Goal: Task Accomplishment & Management: Use online tool/utility

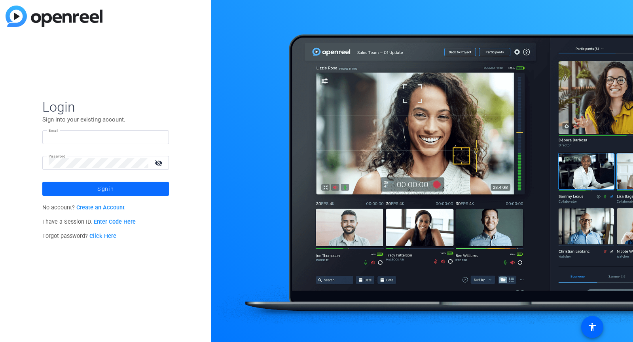
type input "[PERSON_NAME][EMAIL_ADDRESS][DOMAIN_NAME]"
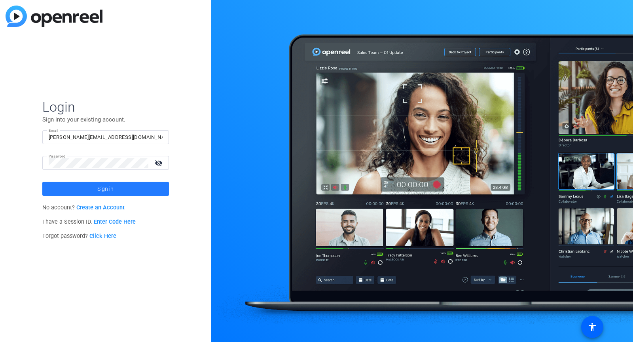
click at [157, 187] on span at bounding box center [105, 188] width 127 height 19
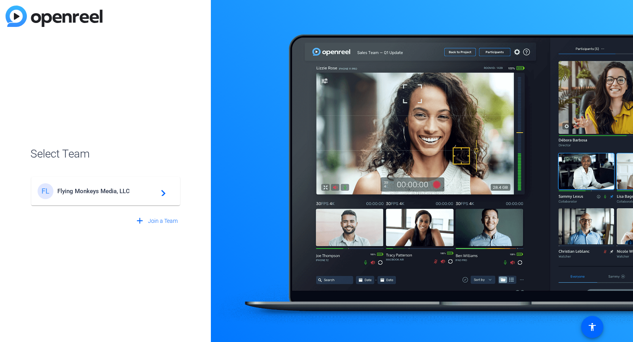
click at [157, 187] on mat-icon "navigate_next" at bounding box center [160, 190] width 9 height 9
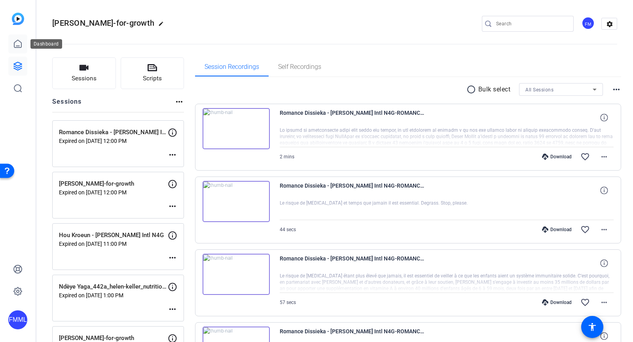
click at [15, 46] on icon at bounding box center [17, 43] width 9 height 9
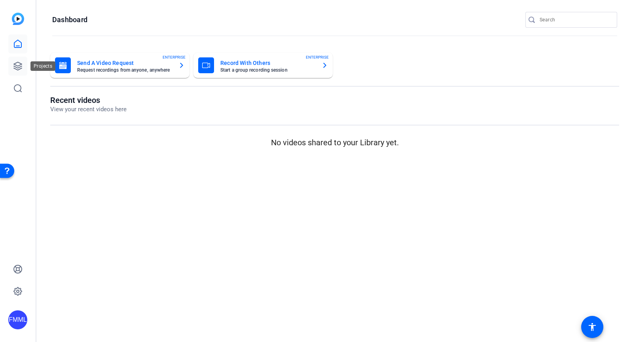
click at [13, 62] on icon at bounding box center [17, 65] width 9 height 9
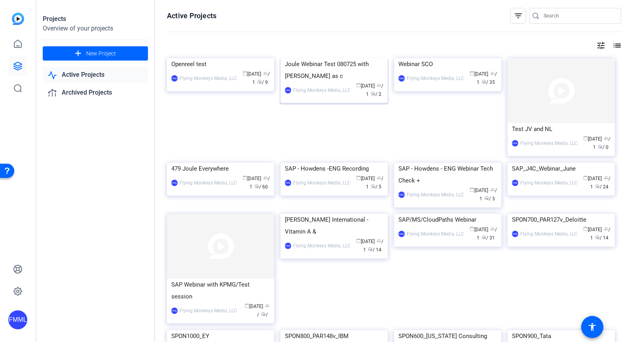
click at [330, 82] on div "Joule Webinar Test 080725 with Jess as c" at bounding box center [334, 70] width 98 height 24
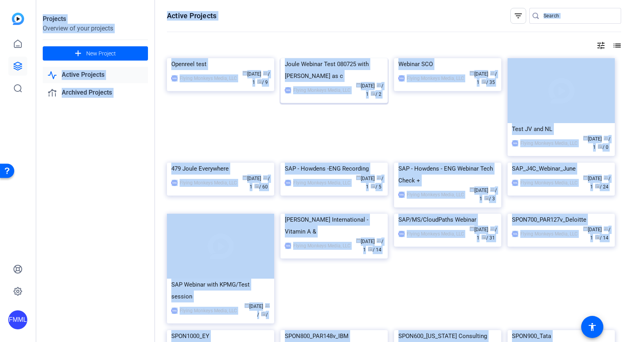
click at [330, 128] on div "Projects Overview of your projects add New Project Active Projects Archived Pro…" at bounding box center [334, 171] width 596 height 342
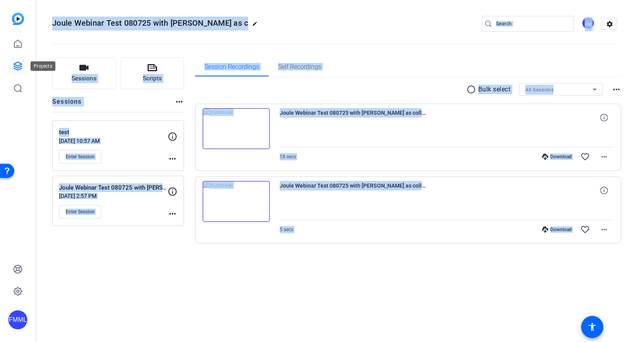
click at [20, 63] on icon at bounding box center [18, 66] width 8 height 8
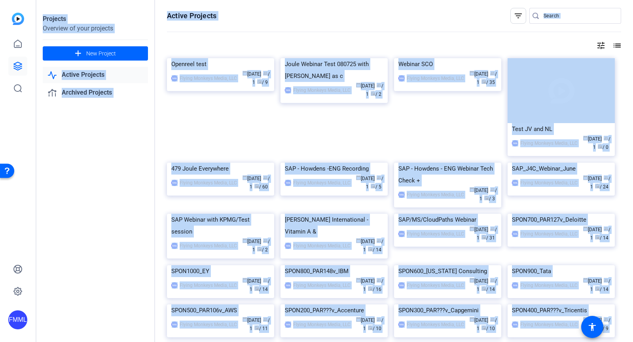
click at [377, 17] on openreel-page-title "Active Projects filter_list" at bounding box center [394, 16] width 454 height 16
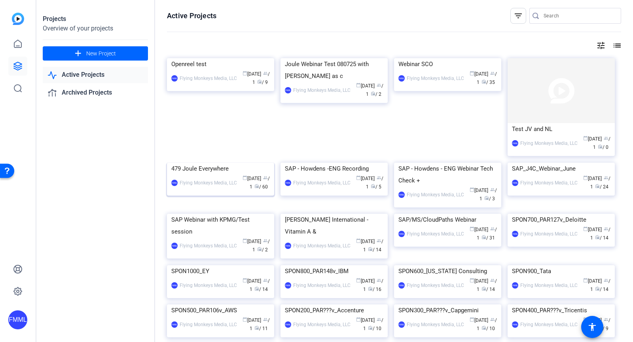
click at [222, 191] on div "FMML Flying Monkeys Media, LLC calendar_today Jul 18 group / 1 radio / 60" at bounding box center [220, 182] width 98 height 17
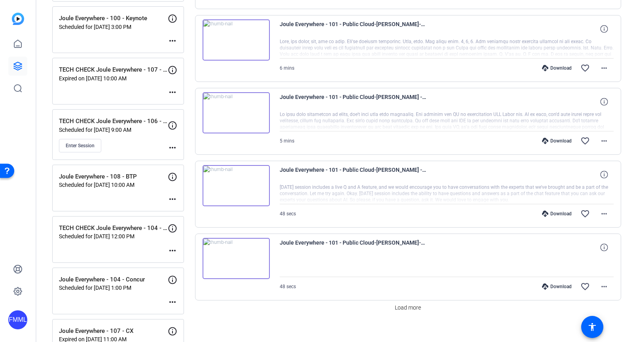
scroll to position [527, 0]
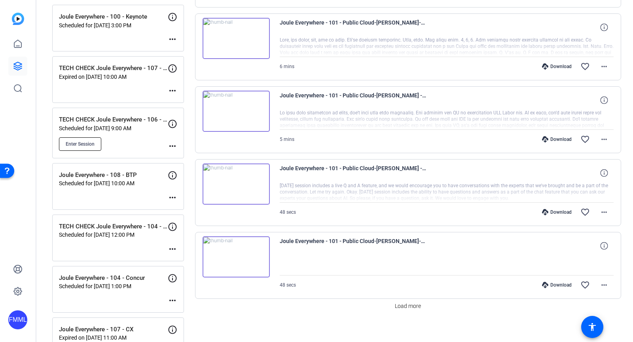
click at [86, 137] on button "Enter Session" at bounding box center [80, 143] width 42 height 13
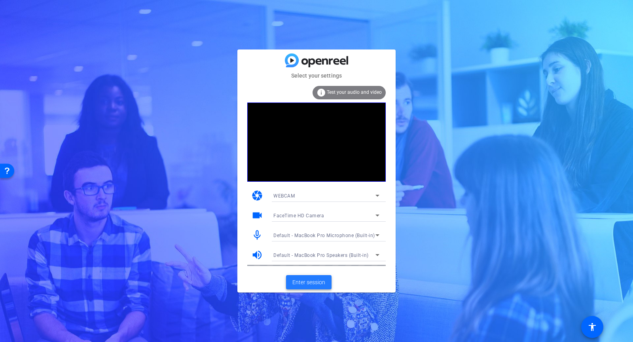
click at [303, 280] on span "Enter session" at bounding box center [308, 282] width 33 height 8
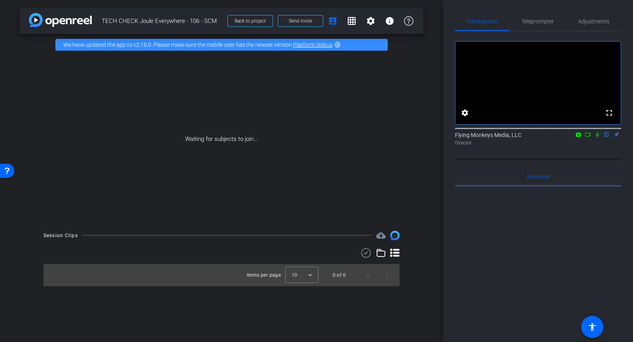
click at [587, 137] on icon at bounding box center [588, 135] width 6 height 6
click at [605, 137] on icon at bounding box center [607, 135] width 6 height 6
click at [306, 23] on span "Send invite" at bounding box center [300, 21] width 23 height 6
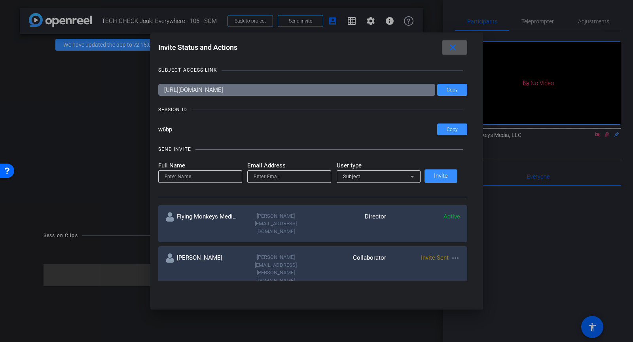
click at [224, 178] on input at bounding box center [200, 176] width 71 height 9
type input "[PERSON_NAME]"
click at [271, 175] on input "email" at bounding box center [289, 176] width 71 height 9
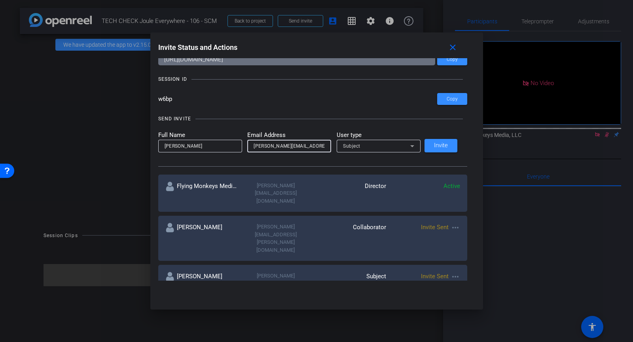
scroll to position [0, 1]
type input "[PERSON_NAME][EMAIL_ADDRESS][DOMAIN_NAME]"
click at [371, 148] on div "Subject" at bounding box center [376, 146] width 67 height 10
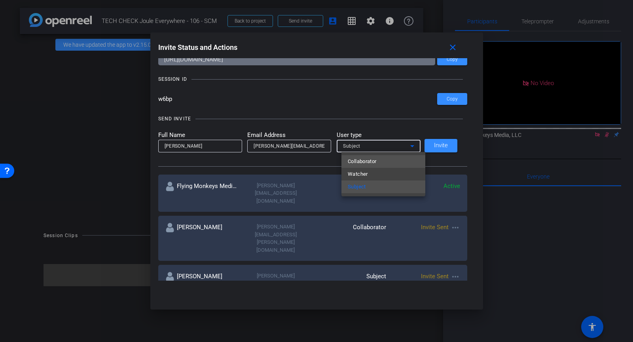
click at [369, 161] on span "Collaborator" at bounding box center [362, 161] width 29 height 9
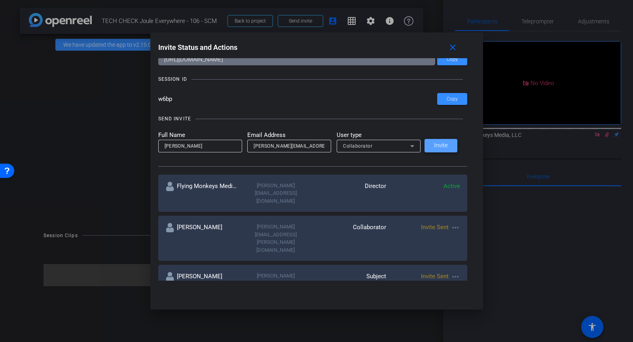
click at [439, 144] on span "Invite" at bounding box center [441, 145] width 14 height 6
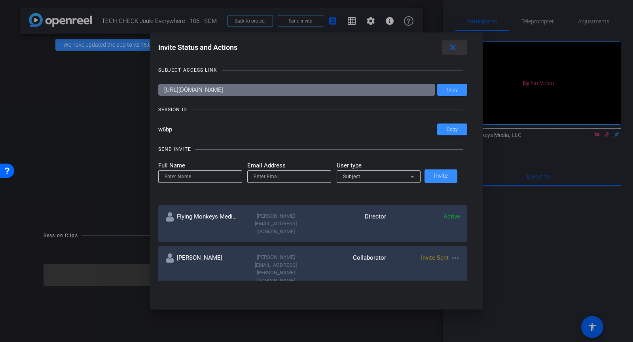
click at [449, 46] on mat-icon "close" at bounding box center [453, 48] width 10 height 10
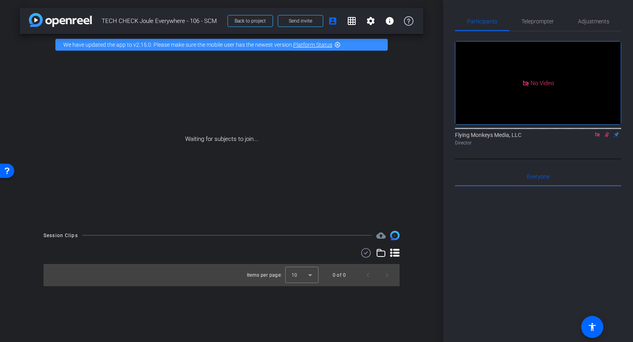
copy div "arrow_back TECH CHECK Joule Everywhere - 106 - SCM"
drag, startPoint x: 215, startPoint y: 21, endPoint x: 87, endPoint y: 19, distance: 128.2
click at [87, 19] on div "arrow_back TECH CHECK Joule Everywhere - 106 - SCM Back to project Send invite …" at bounding box center [221, 21] width 403 height 26
click at [596, 138] on mat-icon at bounding box center [597, 134] width 9 height 7
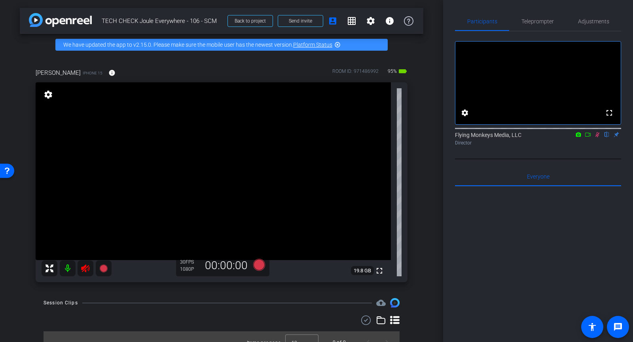
click at [86, 268] on icon at bounding box center [85, 267] width 9 height 9
click at [84, 268] on icon at bounding box center [85, 268] width 8 height 8
click at [84, 268] on icon at bounding box center [85, 267] width 9 height 9
click at [596, 137] on icon at bounding box center [597, 134] width 4 height 5
click at [580, 23] on span "Adjustments" at bounding box center [593, 22] width 31 height 6
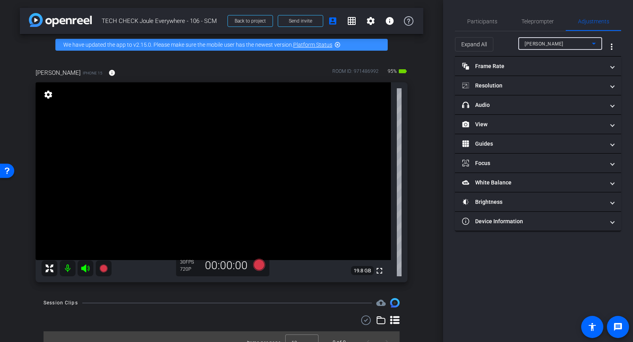
click at [543, 42] on span "[PERSON_NAME]" at bounding box center [543, 44] width 39 height 6
click at [487, 68] on div at bounding box center [316, 171] width 633 height 342
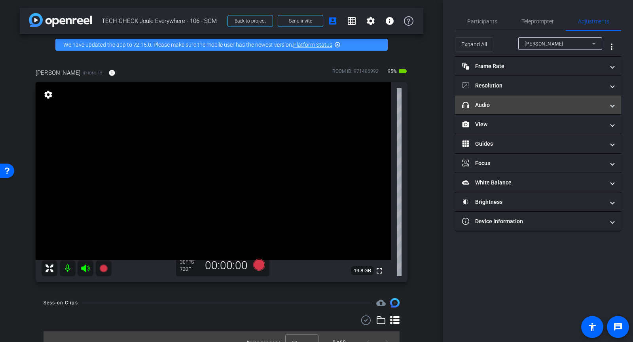
click at [480, 107] on mat-panel-title "headphone icon Audio" at bounding box center [533, 105] width 142 height 8
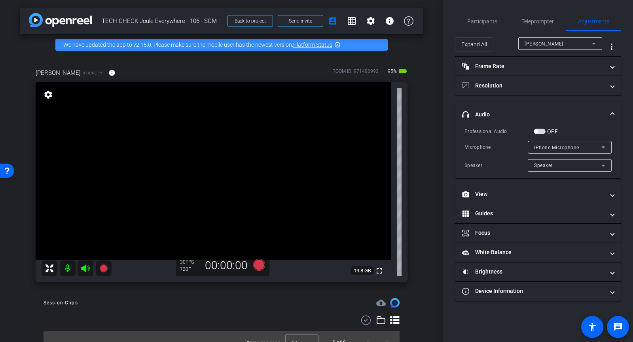
click at [492, 112] on mat-panel-title "headphone icon Audio" at bounding box center [533, 114] width 142 height 8
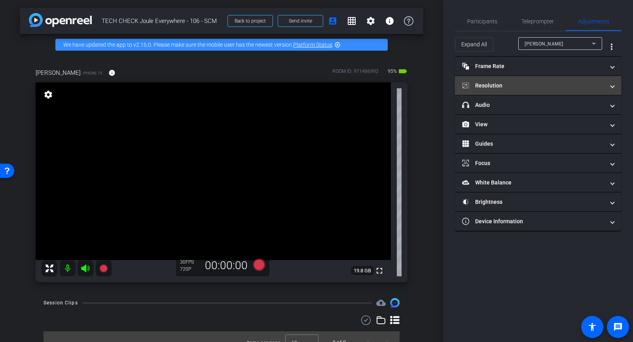
click at [488, 91] on mat-expansion-panel-header "Resolution" at bounding box center [538, 85] width 166 height 19
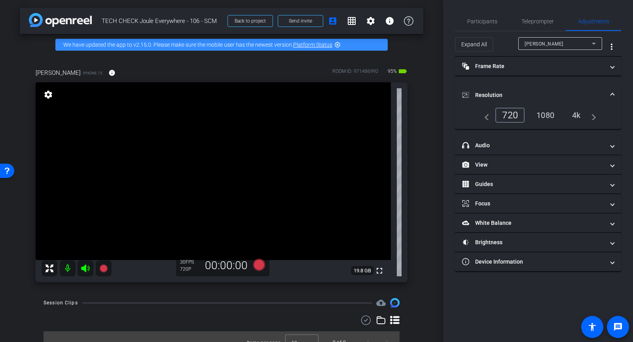
click at [542, 113] on div "1080" at bounding box center [545, 114] width 30 height 13
click at [528, 91] on mat-panel-title "Resolution" at bounding box center [533, 95] width 142 height 8
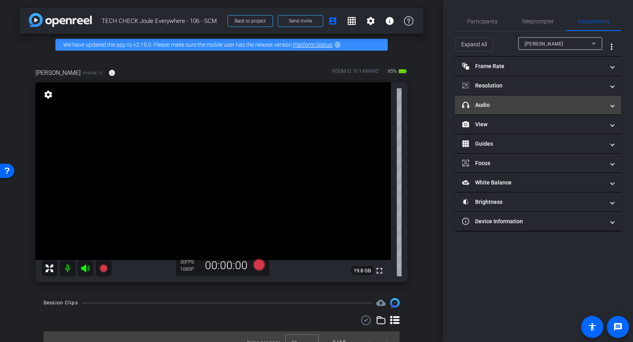
click at [507, 105] on mat-panel-title "headphone icon Audio" at bounding box center [533, 105] width 142 height 8
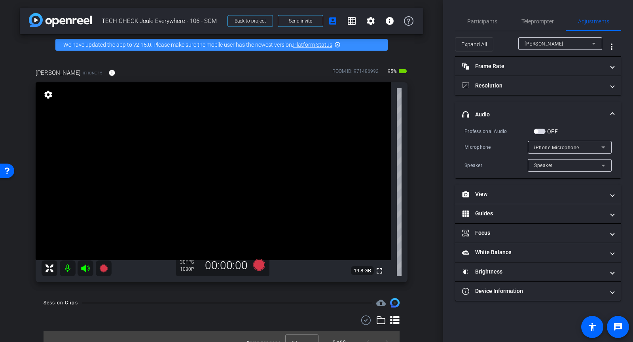
click at [502, 113] on mat-panel-title "headphone icon Audio" at bounding box center [533, 114] width 142 height 8
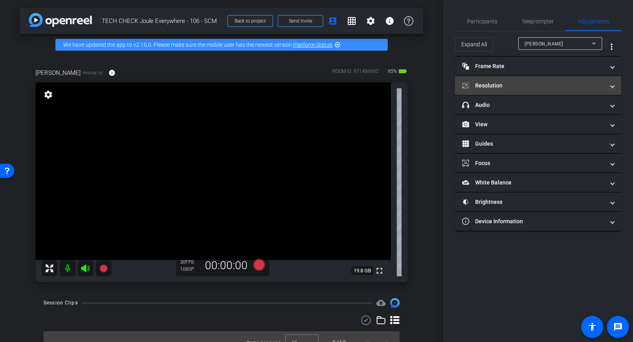
click at [489, 80] on mat-expansion-panel-header "Resolution" at bounding box center [538, 85] width 166 height 19
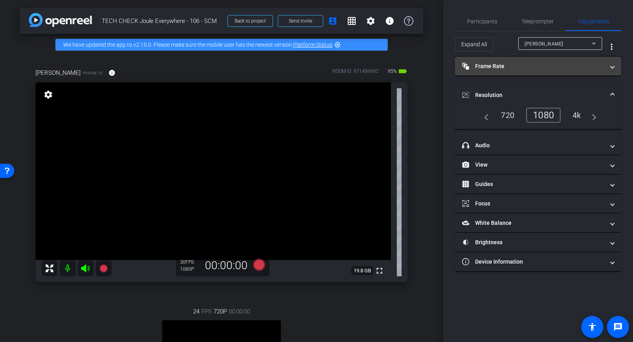
click at [492, 69] on mat-panel-title "Frame Rate Frame Rate" at bounding box center [533, 66] width 142 height 8
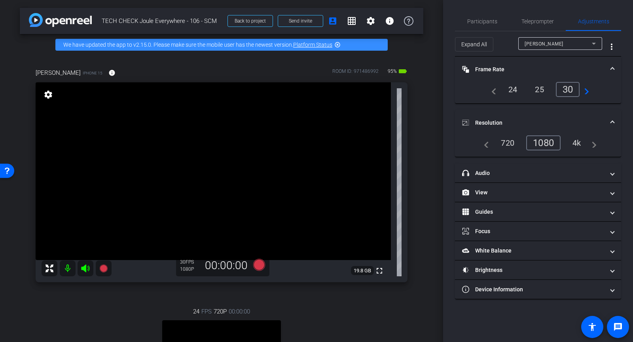
click at [565, 94] on div "30" at bounding box center [568, 89] width 24 height 15
click at [470, 20] on span "Participants" at bounding box center [482, 22] width 30 height 6
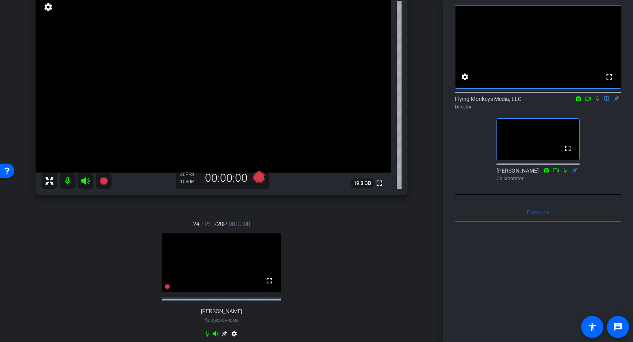
scroll to position [103, 0]
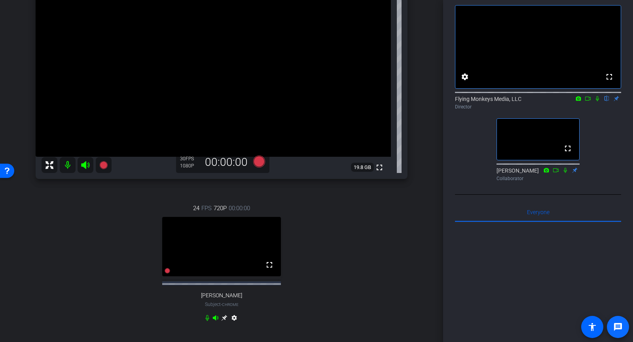
click at [624, 328] on span at bounding box center [617, 326] width 19 height 19
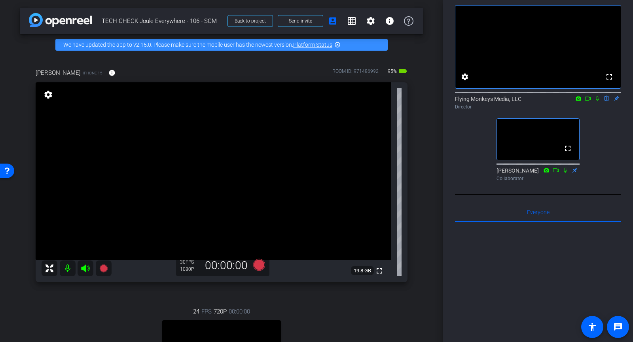
scroll to position [169, 0]
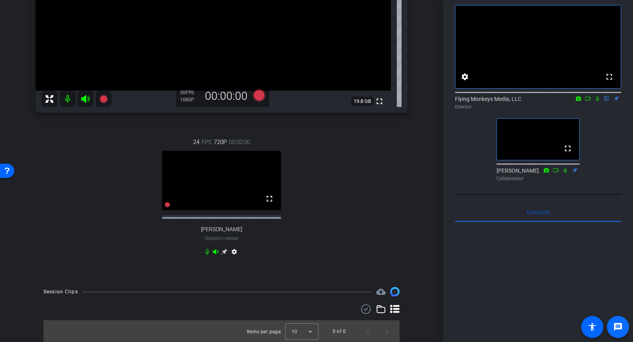
click at [616, 326] on mat-icon "message" at bounding box center [617, 326] width 9 height 9
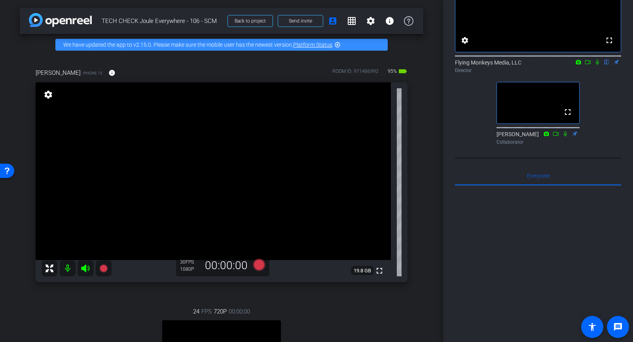
scroll to position [0, 0]
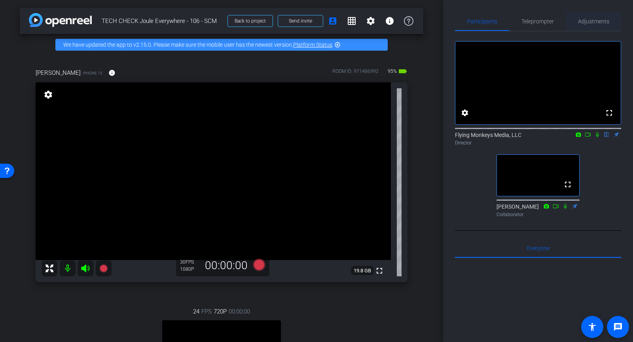
click at [597, 25] on span "Adjustments" at bounding box center [593, 21] width 31 height 19
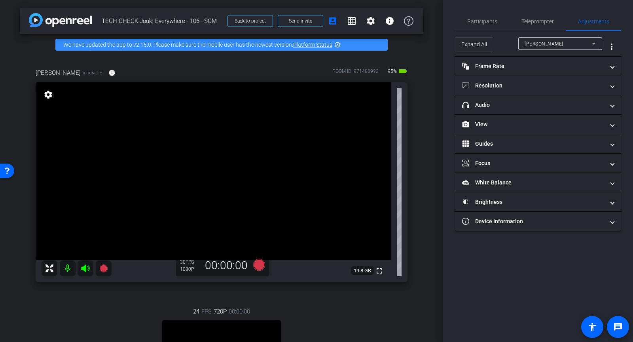
click at [543, 42] on span "[PERSON_NAME]" at bounding box center [543, 44] width 39 height 6
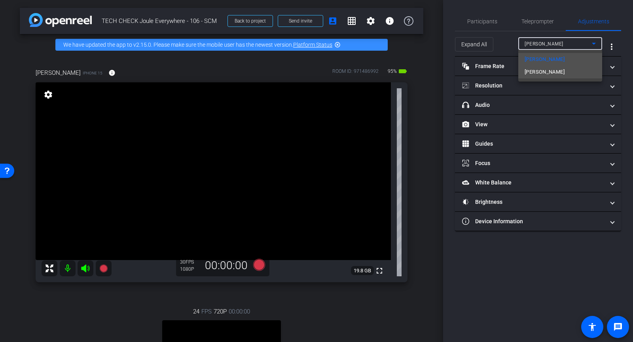
click at [531, 75] on span "[PERSON_NAME]" at bounding box center [544, 71] width 40 height 9
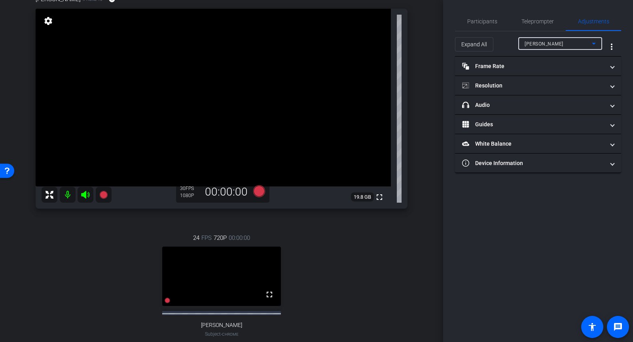
scroll to position [167, 0]
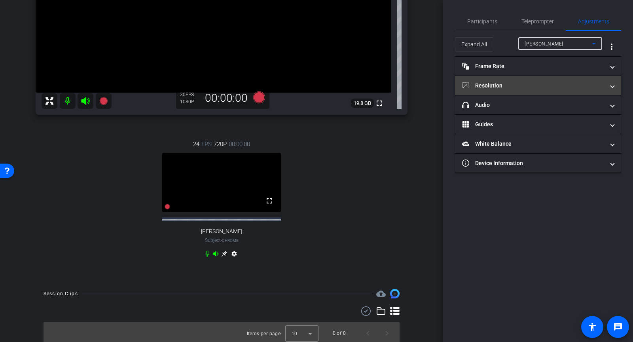
click at [487, 84] on mat-panel-title "Resolution" at bounding box center [533, 85] width 142 height 8
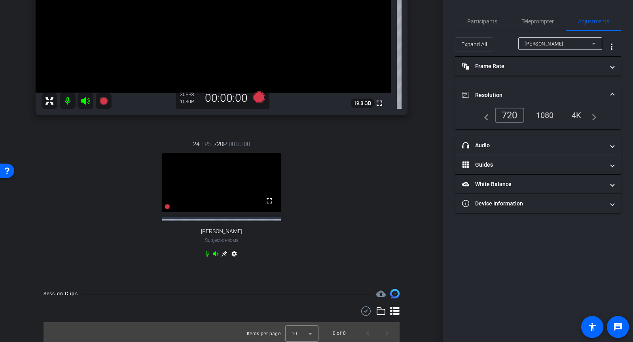
click at [547, 112] on div "1080" at bounding box center [545, 114] width 30 height 13
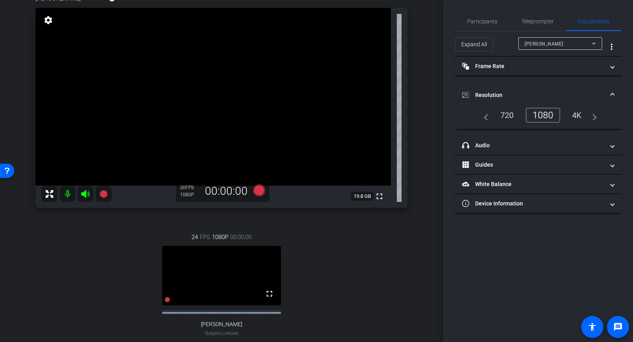
scroll to position [17, 0]
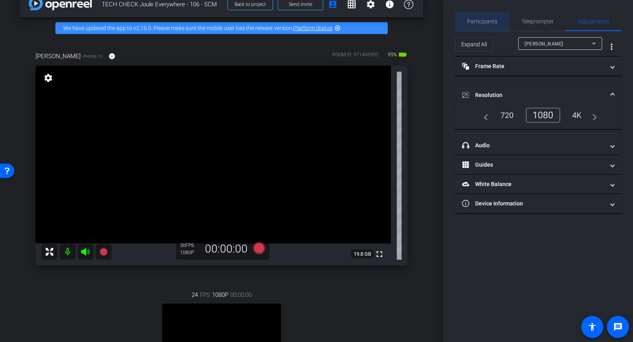
click at [472, 21] on span "Participants" at bounding box center [482, 22] width 30 height 6
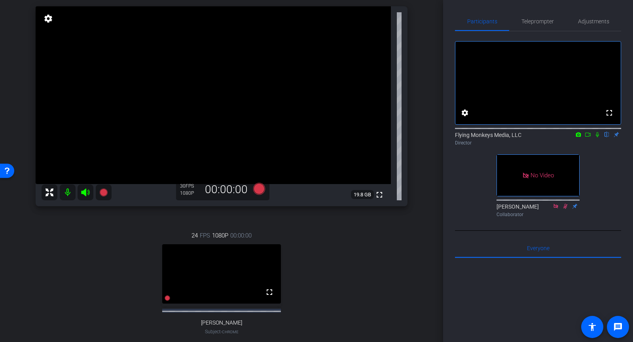
scroll to position [77, 0]
click at [547, 22] on span "Teleprompter" at bounding box center [537, 22] width 32 height 6
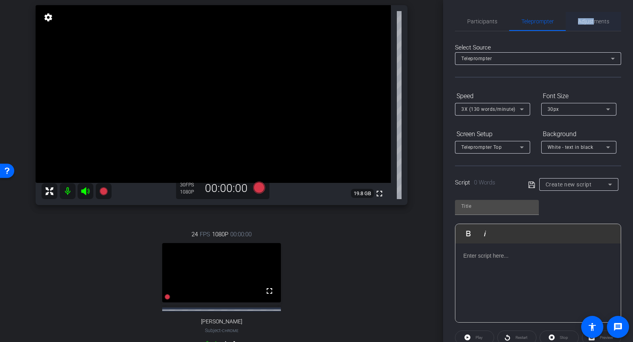
click at [595, 19] on span "Adjustments" at bounding box center [593, 22] width 31 height 6
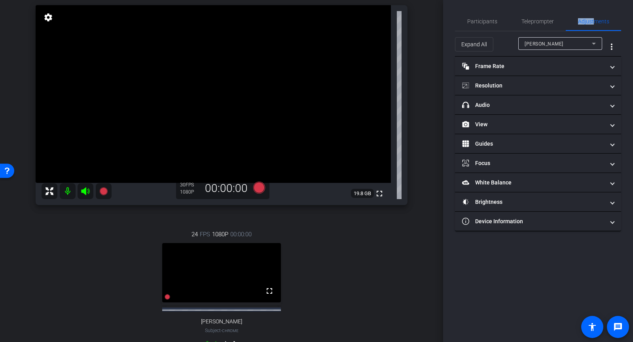
click at [538, 42] on span "[PERSON_NAME]" at bounding box center [543, 44] width 39 height 6
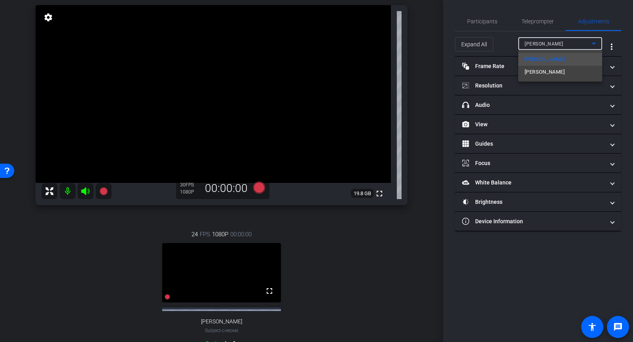
click at [545, 41] on div at bounding box center [316, 171] width 633 height 342
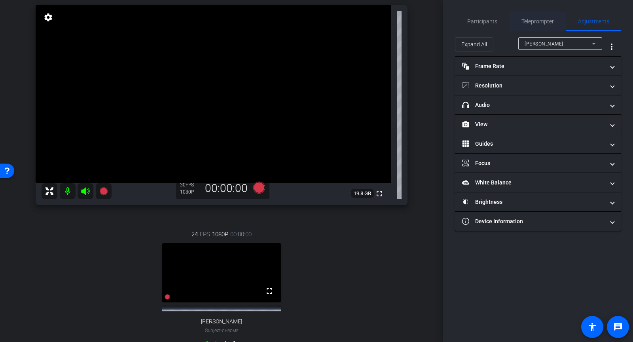
click at [537, 23] on span "Teleprompter" at bounding box center [537, 22] width 32 height 6
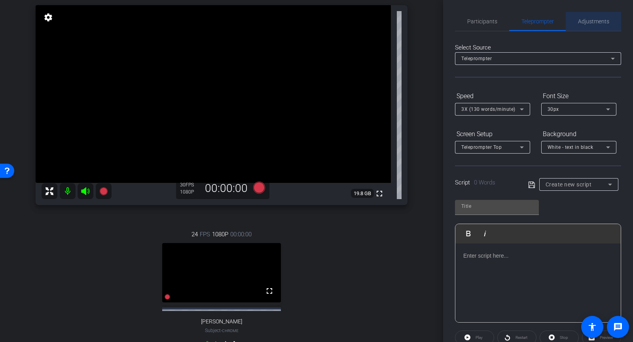
click at [579, 19] on span "Adjustments" at bounding box center [593, 22] width 31 height 6
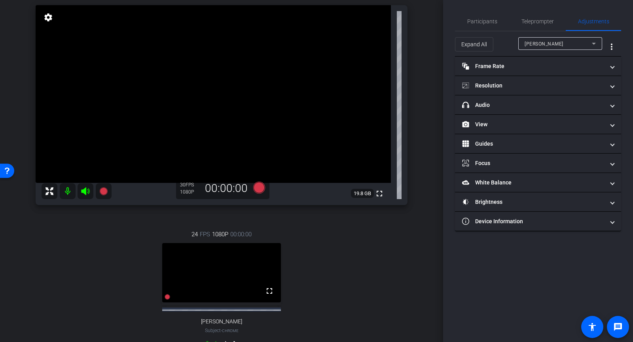
click at [545, 43] on span "[PERSON_NAME]" at bounding box center [543, 44] width 39 height 6
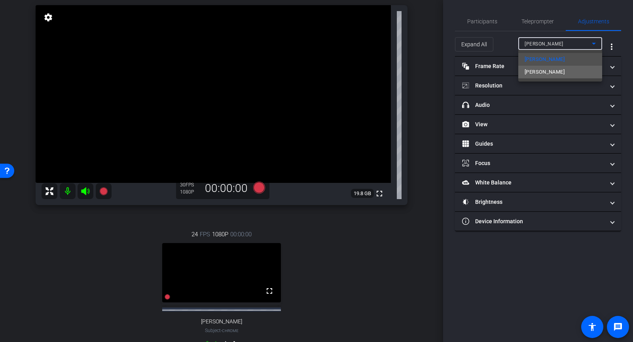
click at [538, 71] on span "[PERSON_NAME]" at bounding box center [544, 71] width 40 height 9
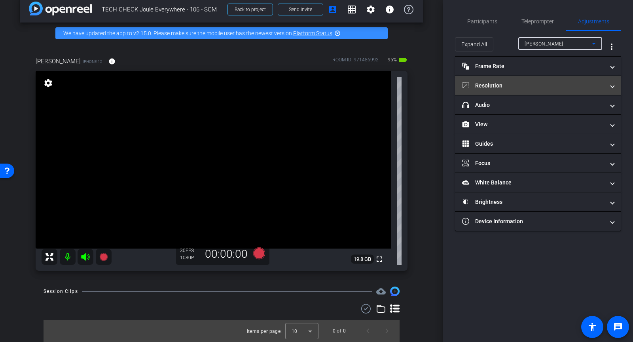
scroll to position [11, 0]
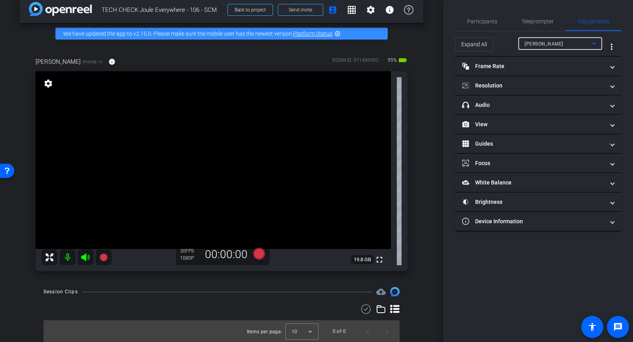
click at [537, 41] on span "[PERSON_NAME]" at bounding box center [543, 44] width 39 height 6
click at [468, 21] on div at bounding box center [316, 171] width 633 height 342
click at [471, 21] on span "Participants" at bounding box center [482, 22] width 30 height 6
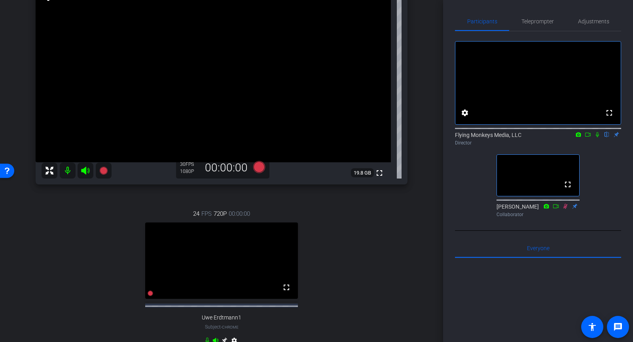
scroll to position [97, 0]
click at [599, 19] on span "Adjustments" at bounding box center [593, 22] width 31 height 6
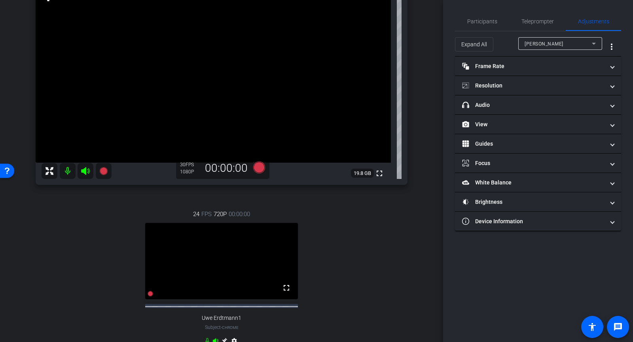
click at [538, 47] on div "[PERSON_NAME]" at bounding box center [557, 44] width 67 height 10
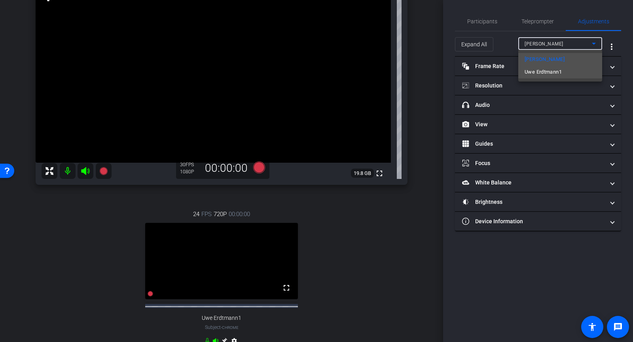
click at [537, 70] on span "Uwe Erdtmann1" at bounding box center [542, 71] width 37 height 9
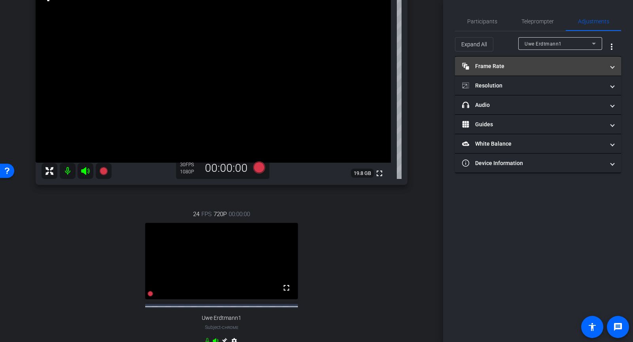
click at [515, 73] on mat-expansion-panel-header "Frame Rate Frame Rate" at bounding box center [538, 66] width 166 height 19
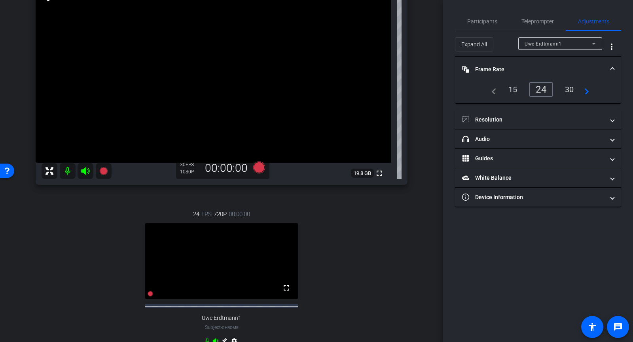
click at [569, 89] on div "30" at bounding box center [569, 89] width 21 height 13
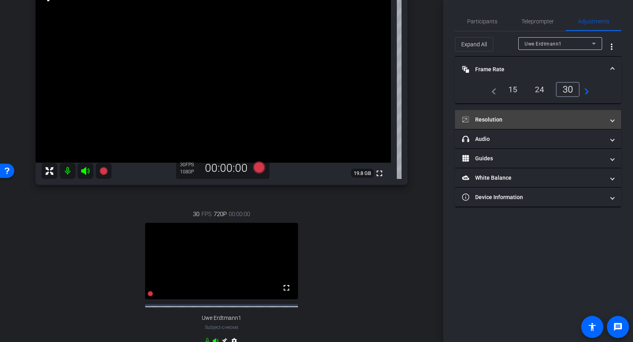
click at [486, 119] on mat-panel-title "Resolution" at bounding box center [533, 119] width 142 height 8
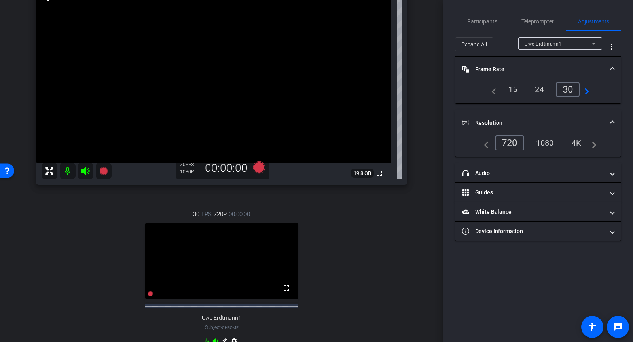
click at [552, 145] on div "1080" at bounding box center [545, 142] width 30 height 13
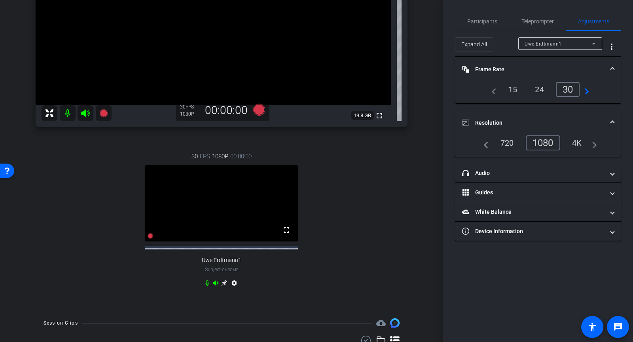
scroll to position [84, 0]
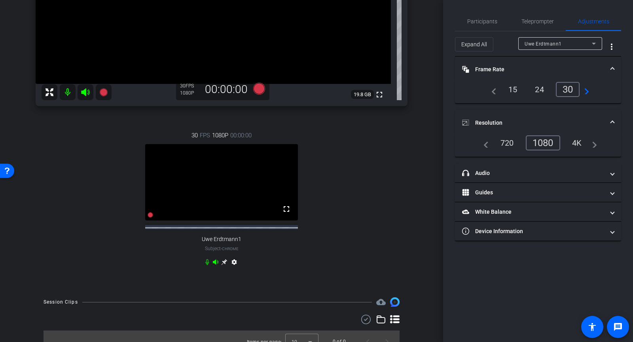
click at [223, 265] on icon at bounding box center [224, 262] width 6 height 6
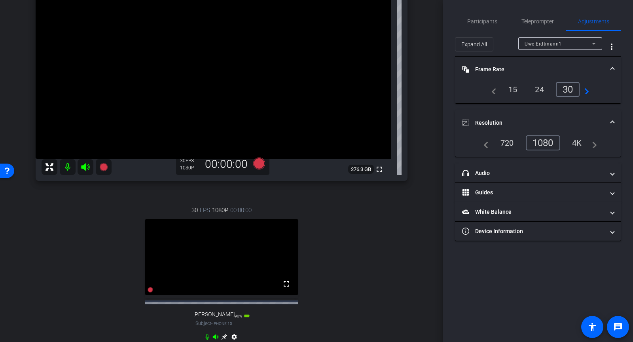
scroll to position [121, 0]
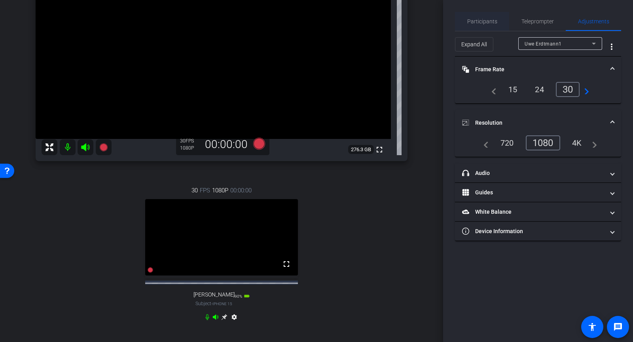
click at [478, 13] on span "Participants" at bounding box center [482, 21] width 30 height 19
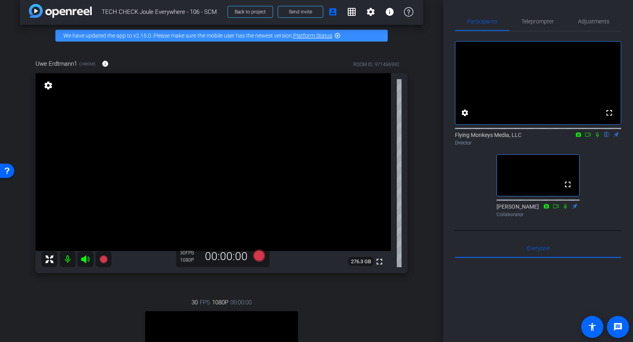
scroll to position [8, 0]
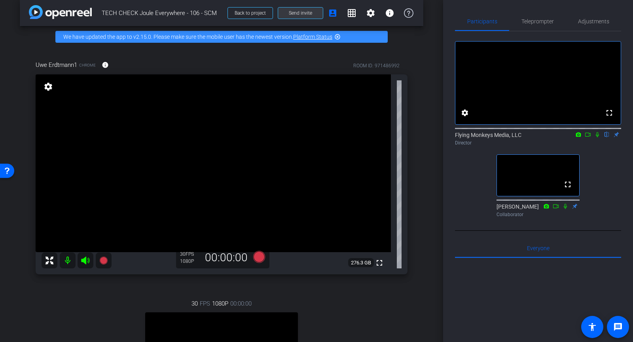
click at [291, 16] on span at bounding box center [300, 13] width 45 height 19
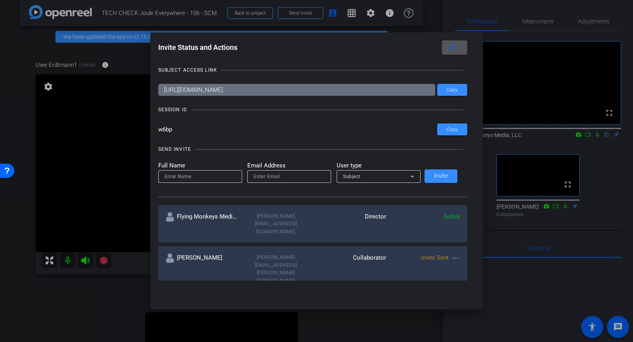
click at [451, 48] on mat-icon "close" at bounding box center [453, 48] width 10 height 10
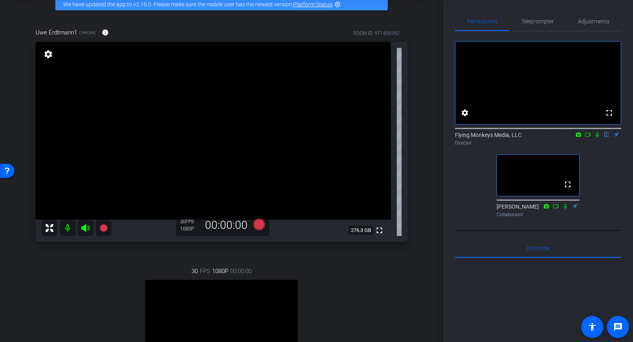
scroll to position [0, 0]
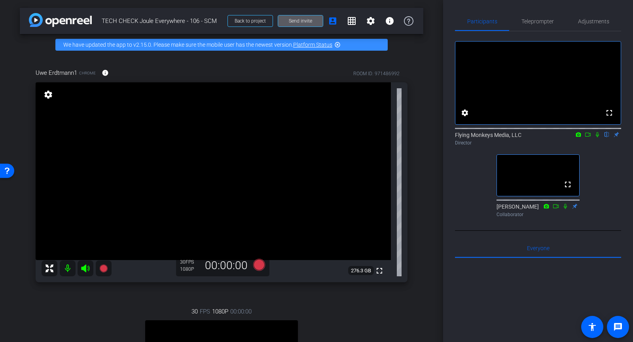
click at [310, 17] on span at bounding box center [300, 20] width 45 height 19
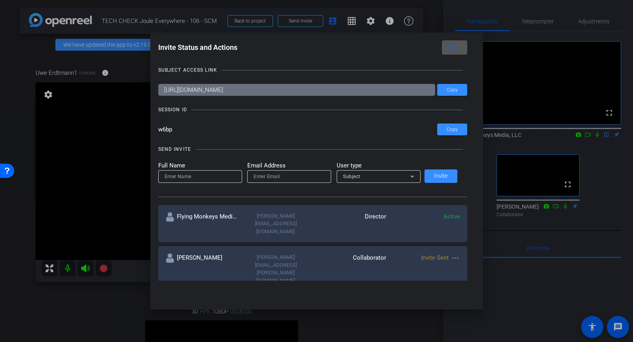
click at [455, 45] on span at bounding box center [454, 47] width 25 height 19
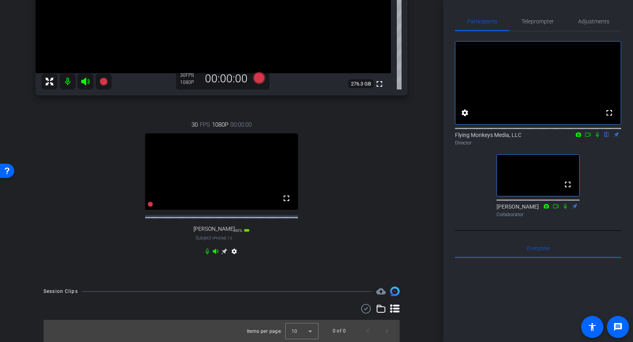
scroll to position [193, 0]
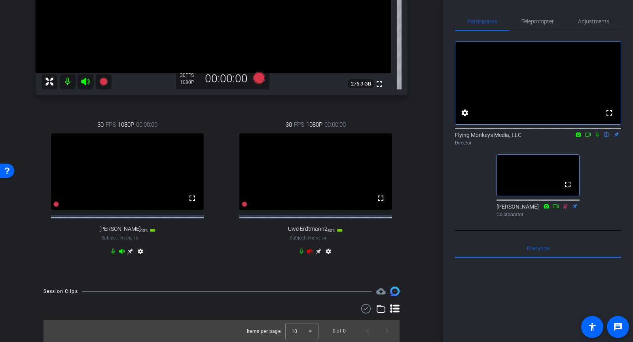
click at [302, 254] on icon at bounding box center [301, 251] width 6 height 6
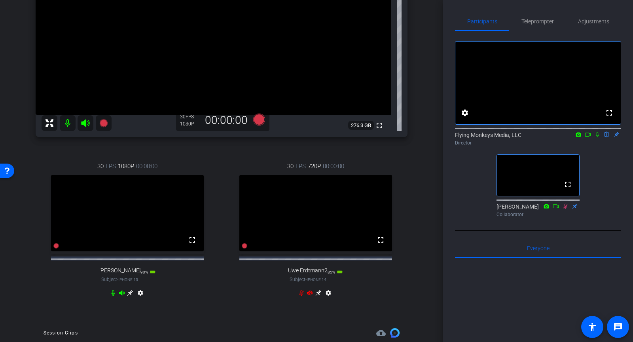
scroll to position [145, 0]
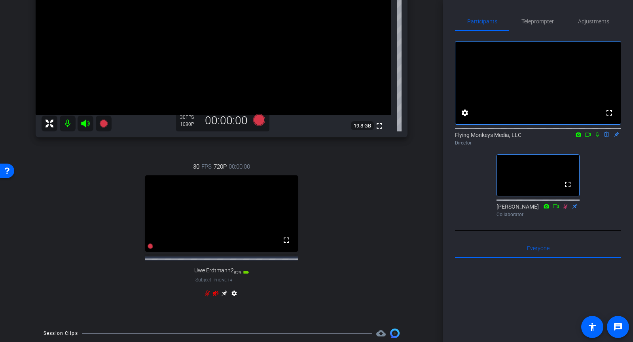
click at [208, 296] on icon at bounding box center [207, 293] width 6 height 6
click at [214, 296] on icon at bounding box center [215, 293] width 6 height 6
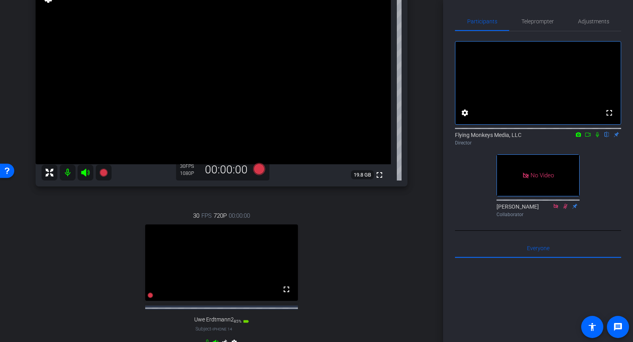
scroll to position [82, 0]
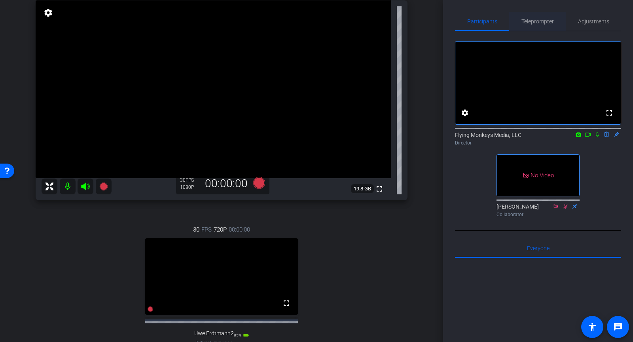
click at [545, 22] on span "Teleprompter" at bounding box center [537, 22] width 32 height 6
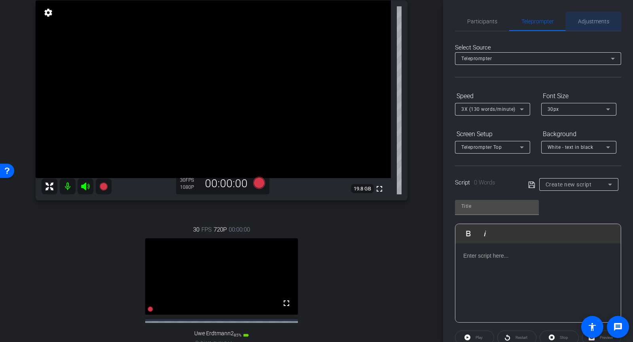
click at [613, 19] on div "Adjustments" at bounding box center [593, 21] width 55 height 19
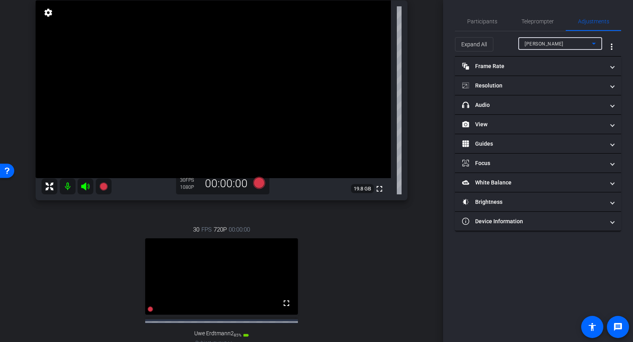
click at [550, 45] on span "[PERSON_NAME]" at bounding box center [543, 44] width 39 height 6
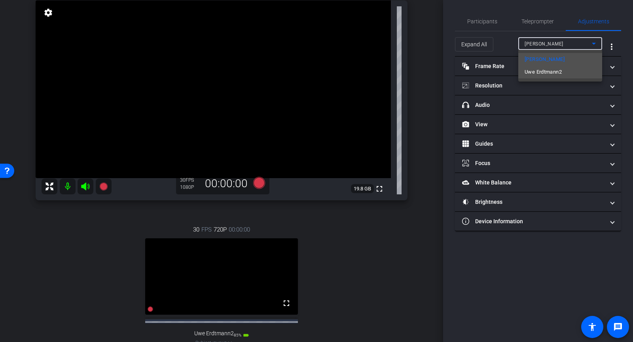
click at [549, 71] on span "Uwe Erdtmann2" at bounding box center [542, 71] width 37 height 9
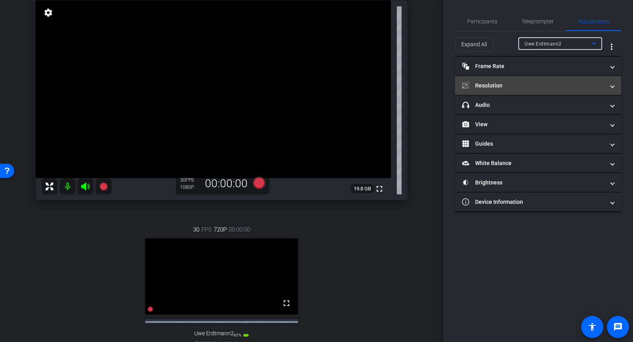
click at [488, 89] on mat-expansion-panel-header "Resolution" at bounding box center [538, 85] width 166 height 19
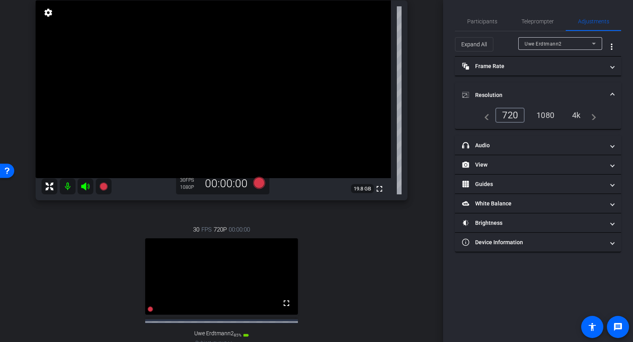
click at [552, 110] on div "1080" at bounding box center [545, 114] width 30 height 13
click at [528, 96] on mat-panel-title "Resolution" at bounding box center [533, 95] width 142 height 8
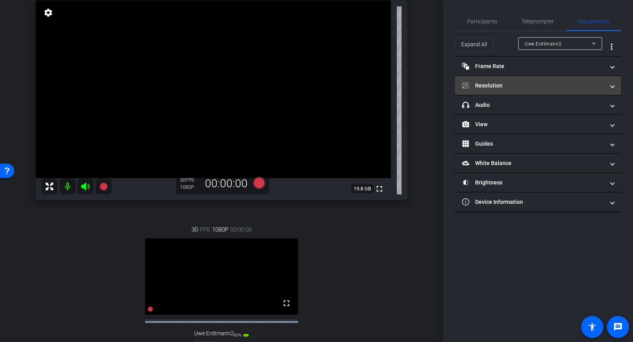
click at [493, 91] on mat-expansion-panel-header "Resolution" at bounding box center [538, 85] width 166 height 19
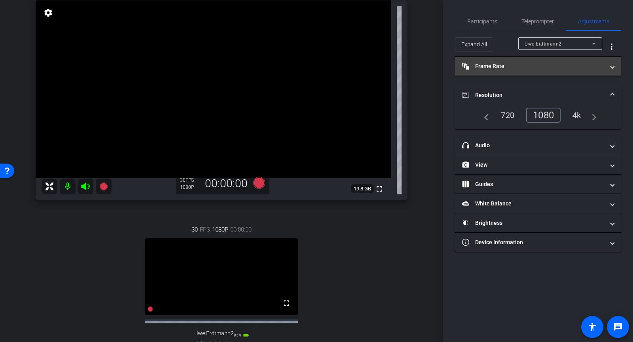
click at [498, 65] on mat-panel-title "Frame Rate Frame Rate" at bounding box center [533, 66] width 142 height 8
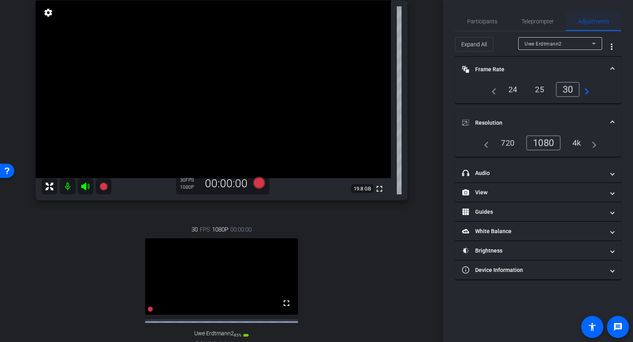
click at [583, 19] on span "Adjustments" at bounding box center [593, 22] width 31 height 6
click at [527, 19] on span "Teleprompter" at bounding box center [537, 22] width 32 height 6
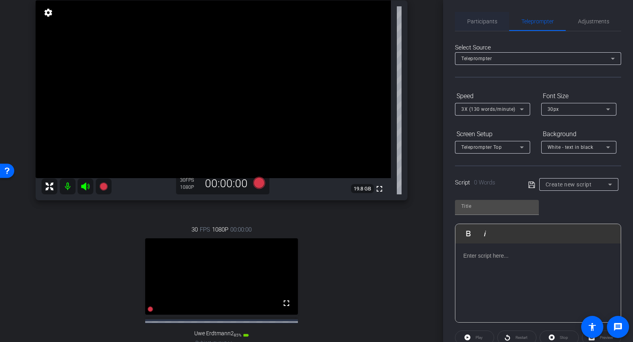
click at [488, 26] on span "Participants" at bounding box center [482, 21] width 30 height 19
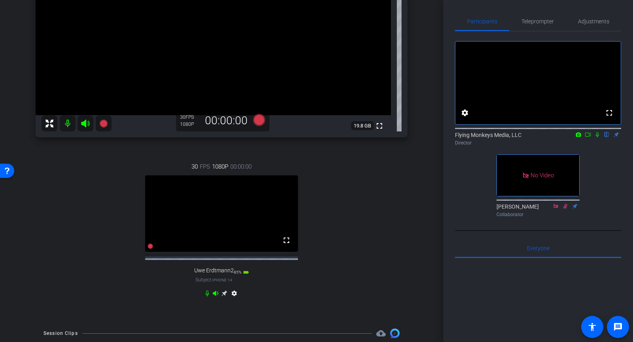
scroll to position [136, 0]
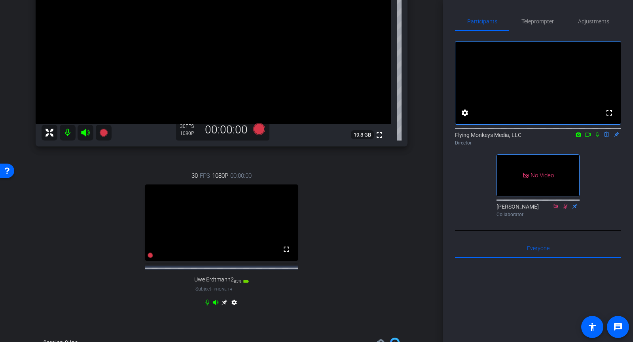
click at [587, 137] on icon at bounding box center [588, 135] width 6 height 6
click at [606, 137] on icon at bounding box center [607, 135] width 6 height 6
click at [259, 127] on icon at bounding box center [259, 129] width 12 height 12
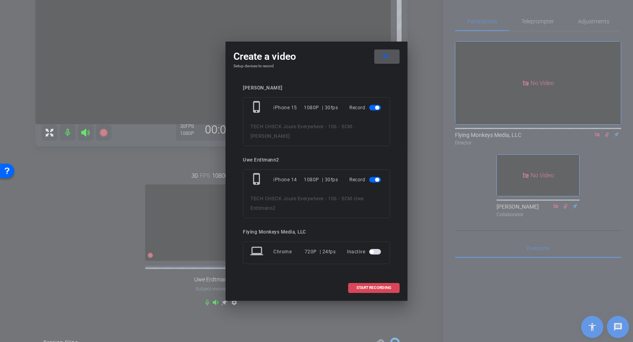
click at [366, 289] on span "START RECORDING" at bounding box center [373, 288] width 35 height 4
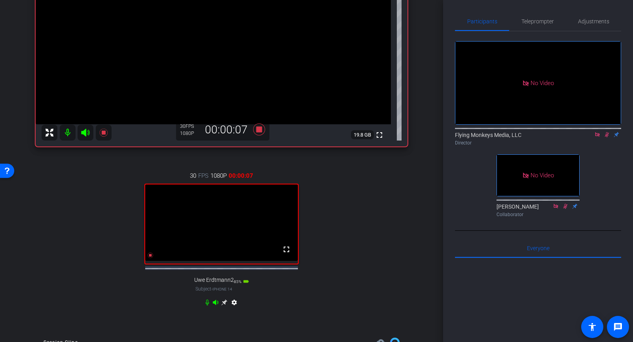
scroll to position [77, 0]
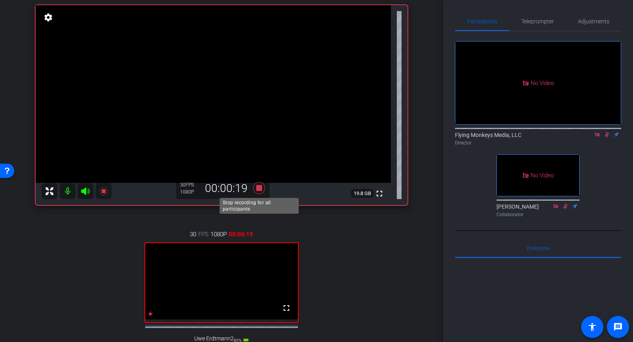
click at [263, 189] on icon at bounding box center [259, 188] width 19 height 14
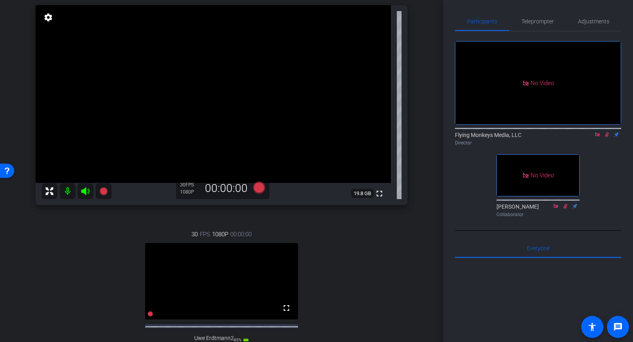
click at [605, 137] on icon at bounding box center [607, 135] width 6 height 6
click at [598, 136] on icon at bounding box center [597, 134] width 4 height 4
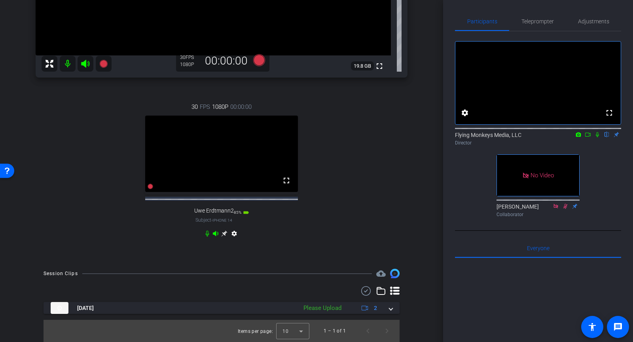
scroll to position [210, 0]
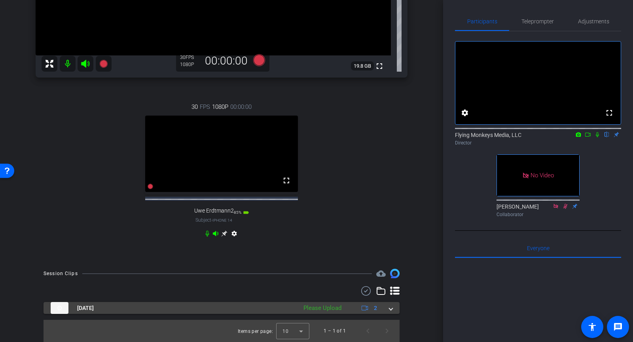
click at [396, 310] on mat-expansion-panel-header "[DATE] Please Upload 2" at bounding box center [222, 308] width 356 height 12
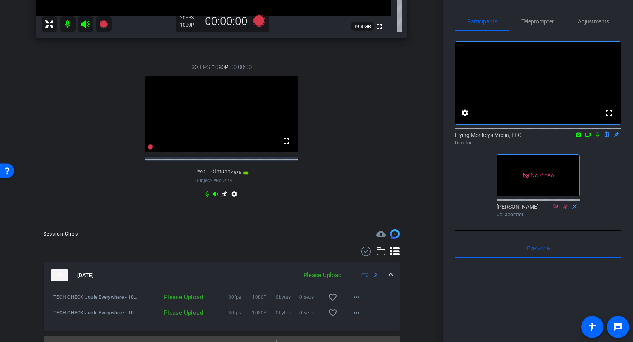
scroll to position [267, 0]
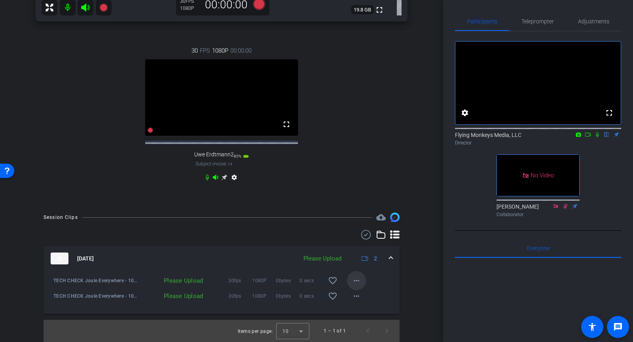
click at [353, 277] on mat-icon "more_horiz" at bounding box center [356, 280] width 9 height 9
click at [359, 292] on span "Upload" at bounding box center [369, 296] width 32 height 9
click at [357, 298] on mat-icon "more_horiz" at bounding box center [356, 295] width 9 height 9
click at [364, 315] on span "Upload" at bounding box center [369, 312] width 32 height 9
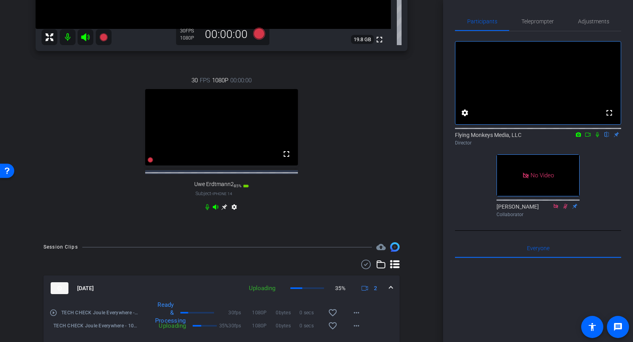
scroll to position [242, 0]
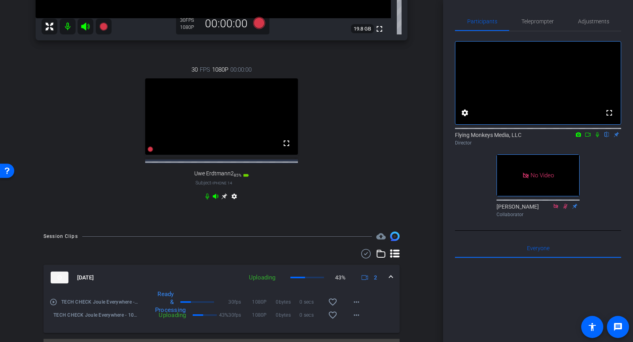
click at [596, 137] on icon at bounding box center [597, 135] width 6 height 6
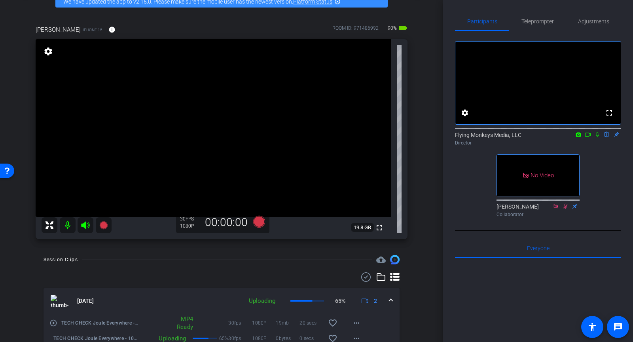
scroll to position [0, 0]
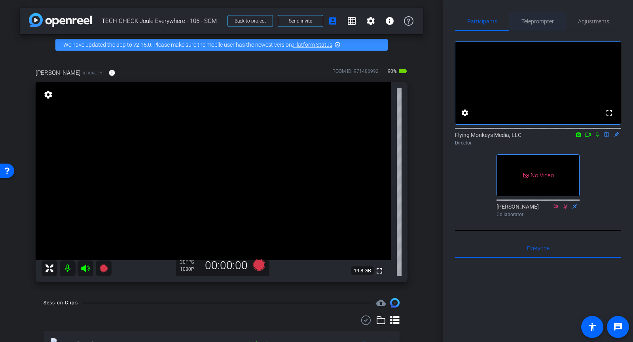
click at [547, 21] on span "Teleprompter" at bounding box center [537, 22] width 32 height 6
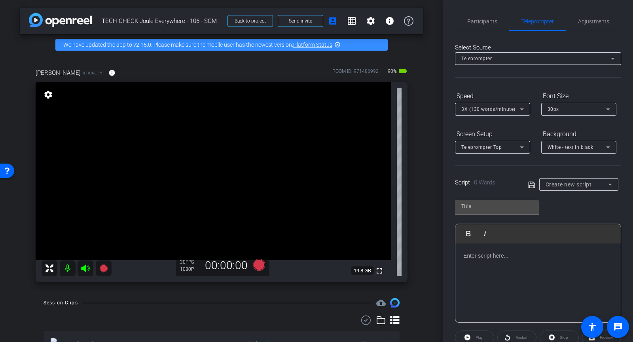
click at [474, 257] on p at bounding box center [538, 255] width 150 height 9
click at [490, 17] on span "Participants" at bounding box center [482, 21] width 30 height 19
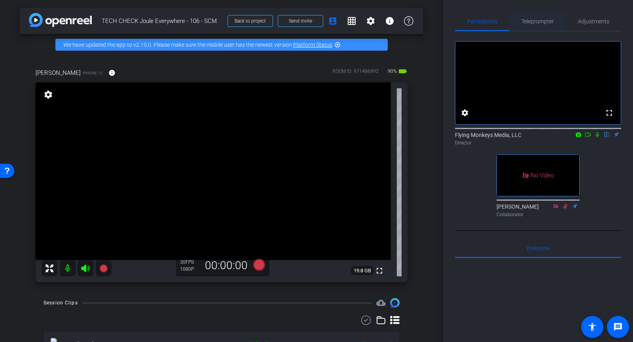
click at [539, 20] on span "Teleprompter" at bounding box center [537, 22] width 32 height 6
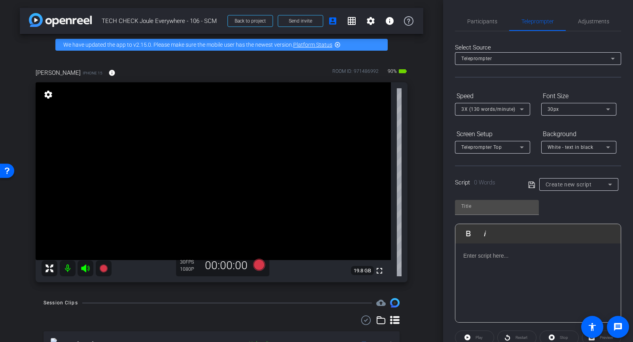
click at [482, 262] on div at bounding box center [537, 282] width 165 height 79
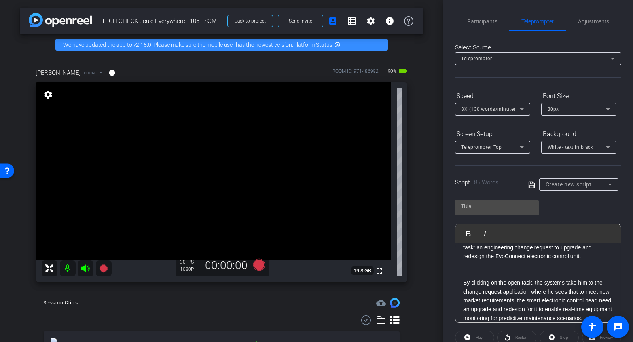
scroll to position [43, 0]
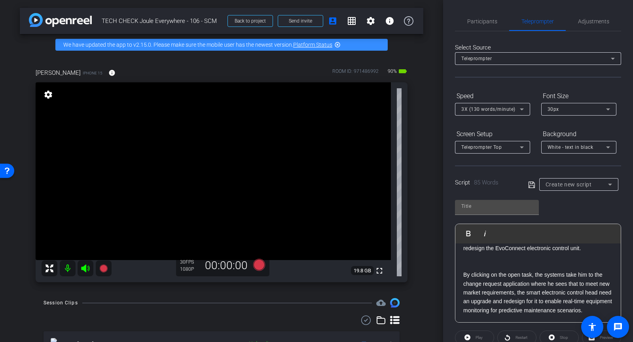
click at [505, 182] on div "Script 85 Words" at bounding box center [486, 182] width 62 height 9
click at [492, 204] on input "text" at bounding box center [496, 205] width 71 height 9
type input "Demo"
click at [535, 182] on span at bounding box center [533, 184] width 11 height 7
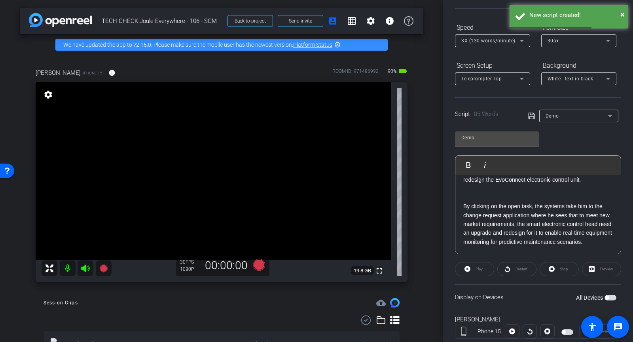
scroll to position [68, 0]
click at [492, 196] on p at bounding box center [538, 197] width 150 height 9
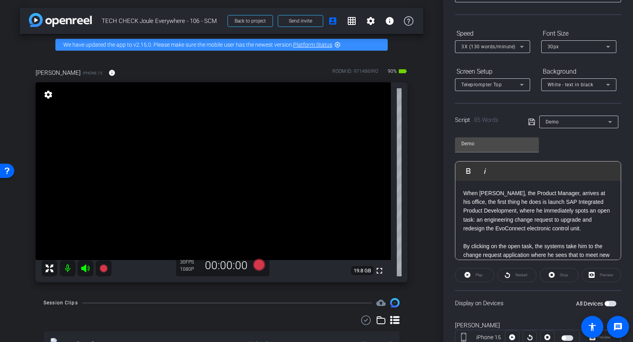
scroll to position [61, 0]
click at [530, 125] on icon at bounding box center [531, 122] width 7 height 9
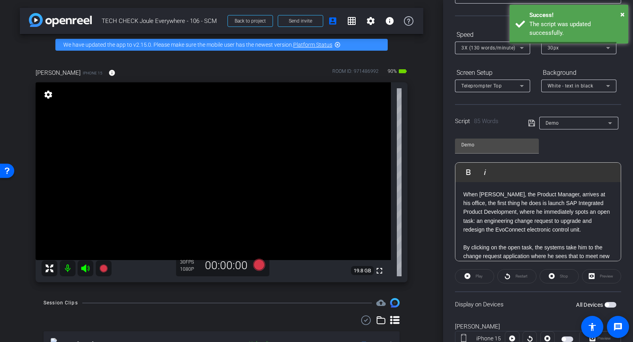
scroll to position [89, 0]
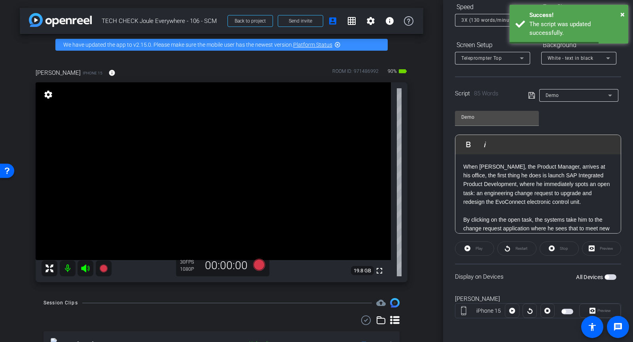
click at [611, 278] on div "All Devices" at bounding box center [596, 277] width 40 height 8
click at [610, 275] on span "button" at bounding box center [610, 277] width 12 height 6
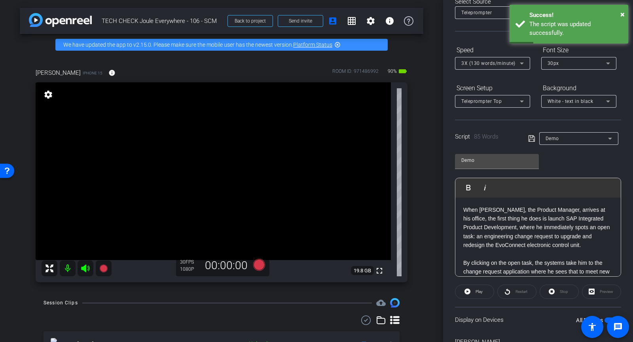
scroll to position [31, 0]
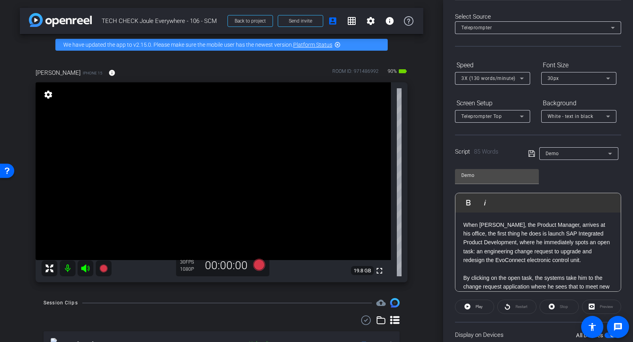
click at [598, 309] on div "Preview" at bounding box center [601, 306] width 39 height 14
click at [596, 305] on div "Preview" at bounding box center [601, 306] width 39 height 14
click at [585, 306] on div "Preview" at bounding box center [601, 306] width 39 height 14
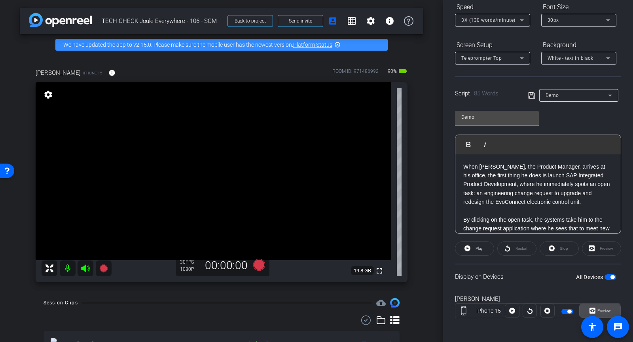
click at [594, 308] on icon at bounding box center [592, 311] width 6 height 6
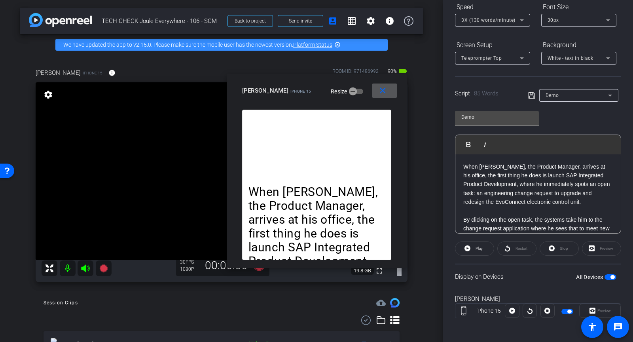
click at [487, 87] on div "Script 85 Words Demo" at bounding box center [538, 88] width 166 height 25
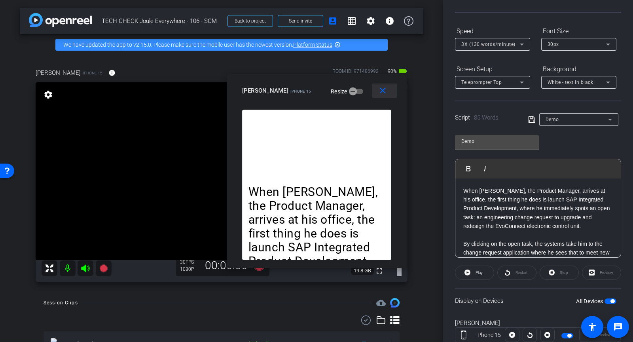
click at [390, 87] on span at bounding box center [384, 90] width 25 height 19
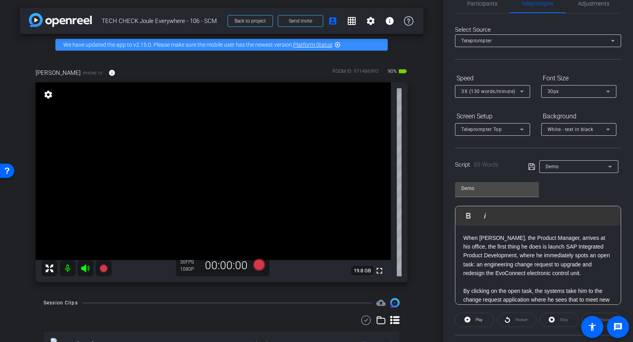
scroll to position [89, 0]
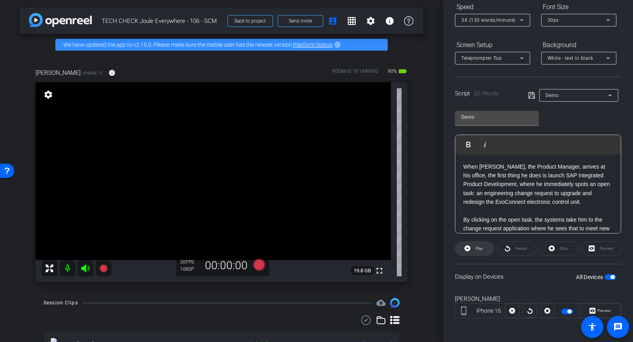
click at [469, 246] on icon at bounding box center [467, 248] width 6 height 6
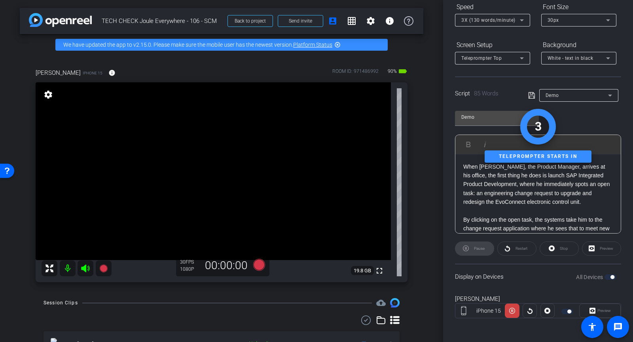
scroll to position [0, 0]
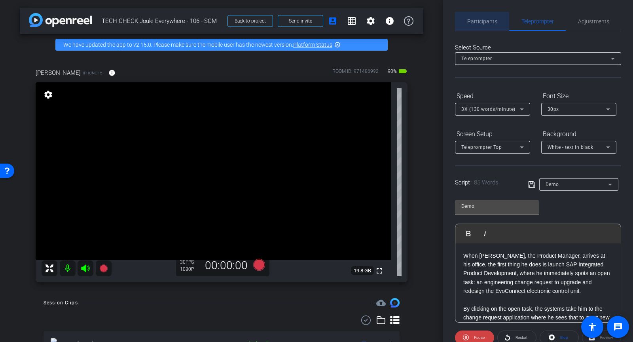
click at [474, 25] on span "Participants" at bounding box center [482, 21] width 30 height 19
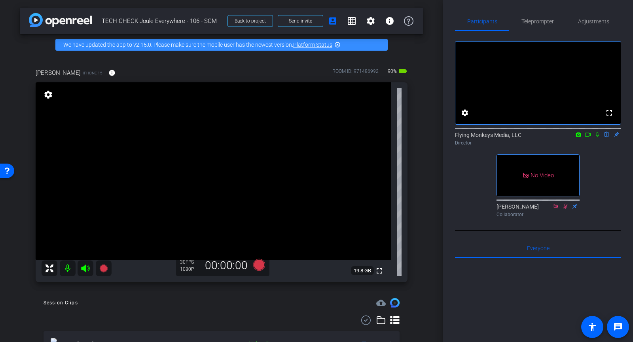
click at [597, 137] on icon at bounding box center [597, 135] width 6 height 6
click at [526, 20] on span "Teleprompter" at bounding box center [537, 22] width 32 height 6
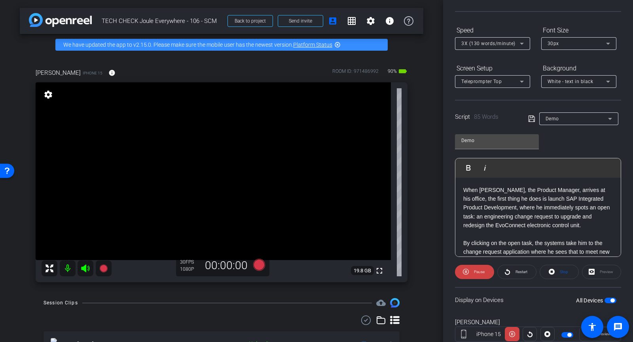
scroll to position [89, 0]
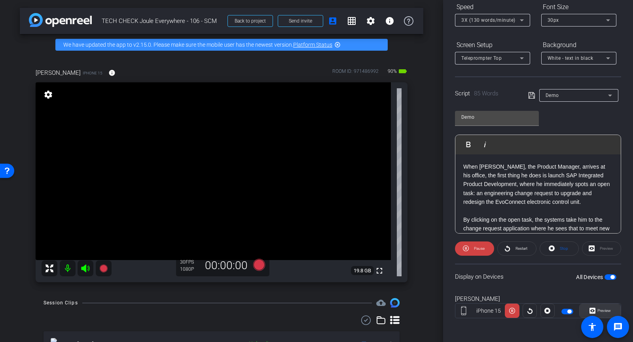
click at [597, 309] on span "Preview" at bounding box center [603, 310] width 13 height 4
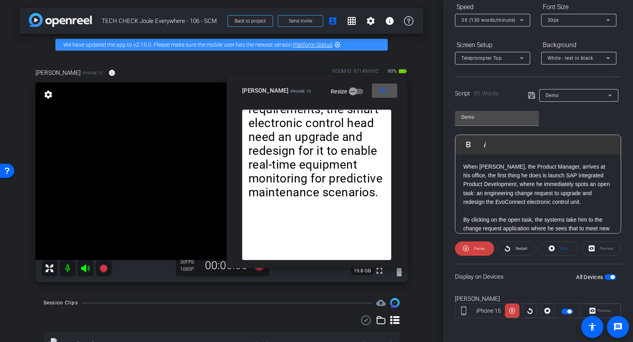
click at [383, 93] on mat-icon "close" at bounding box center [383, 91] width 10 height 10
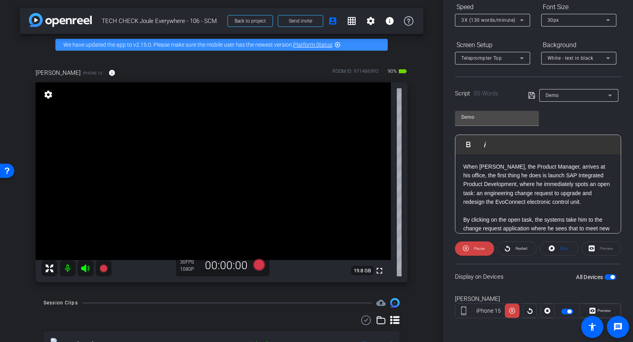
scroll to position [0, 0]
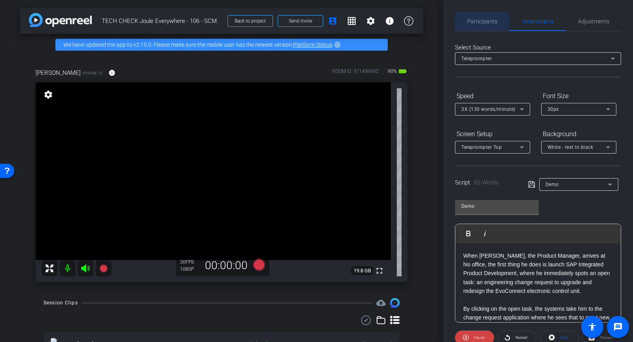
click at [477, 25] on span "Participants" at bounding box center [482, 21] width 30 height 19
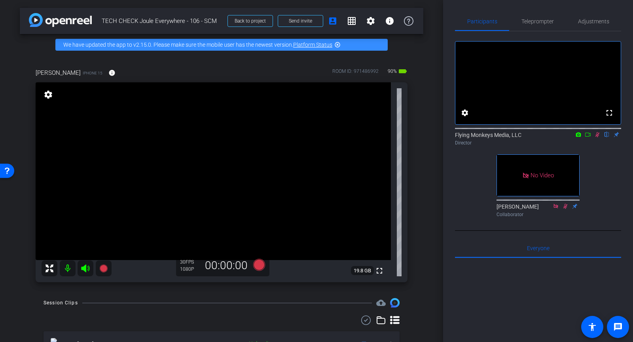
click at [599, 137] on icon at bounding box center [597, 135] width 6 height 6
click at [541, 22] on span "Teleprompter" at bounding box center [537, 22] width 32 height 6
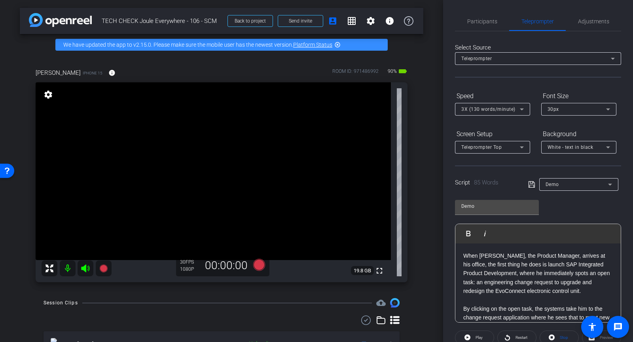
scroll to position [34, 0]
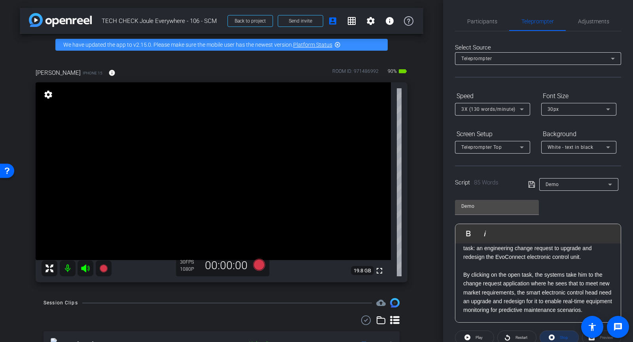
click at [555, 333] on span at bounding box center [559, 337] width 38 height 19
click at [476, 26] on span "Participants" at bounding box center [482, 21] width 30 height 19
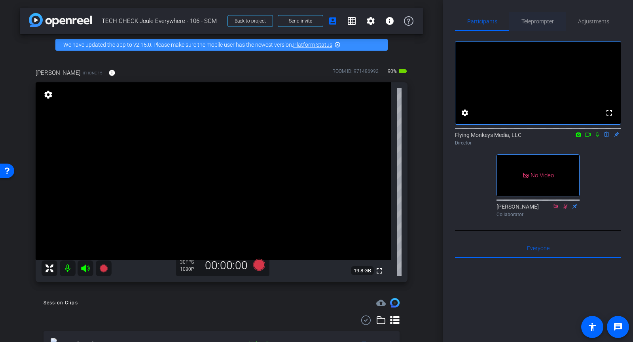
click at [530, 21] on span "Teleprompter" at bounding box center [537, 22] width 32 height 6
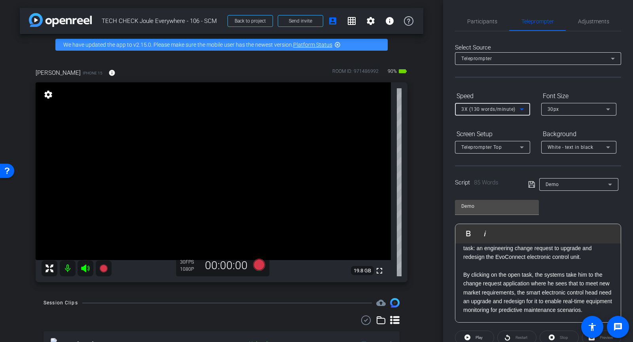
click at [507, 112] on div "3X (130 words/minute)" at bounding box center [490, 109] width 59 height 10
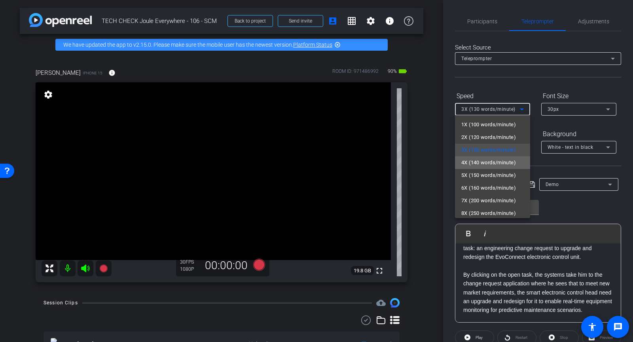
click at [494, 165] on span "4X (140 words/minute)" at bounding box center [488, 162] width 55 height 9
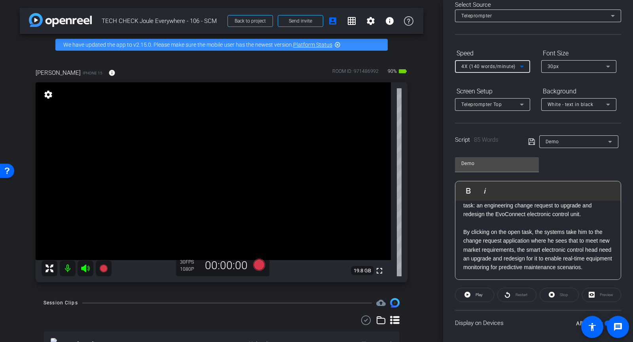
scroll to position [45, 0]
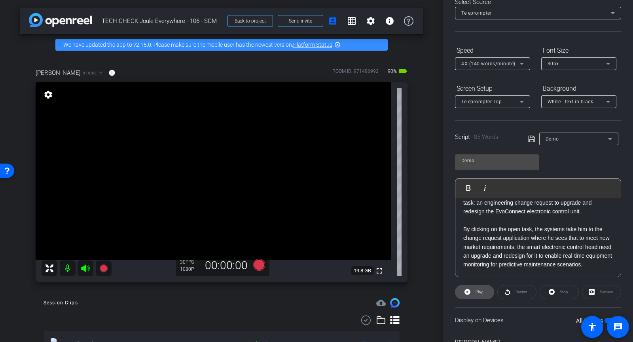
click at [484, 291] on span at bounding box center [474, 291] width 38 height 19
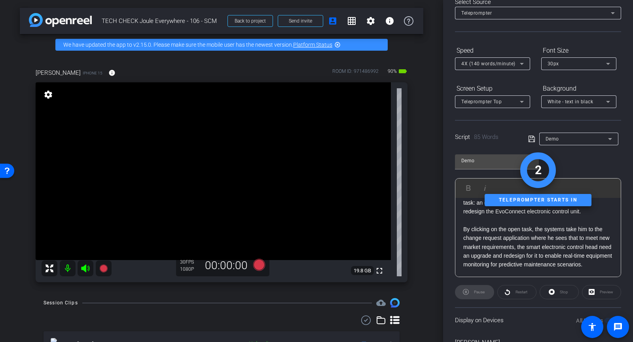
click at [529, 140] on icon at bounding box center [531, 138] width 7 height 9
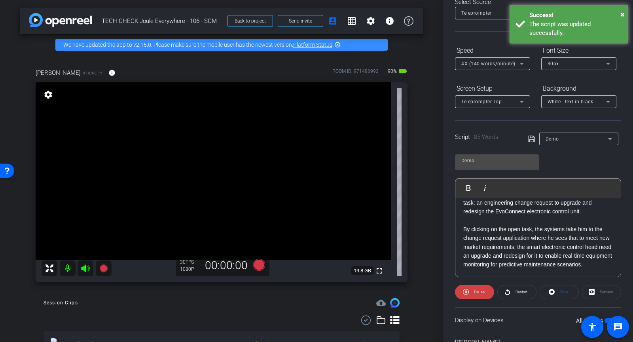
scroll to position [89, 0]
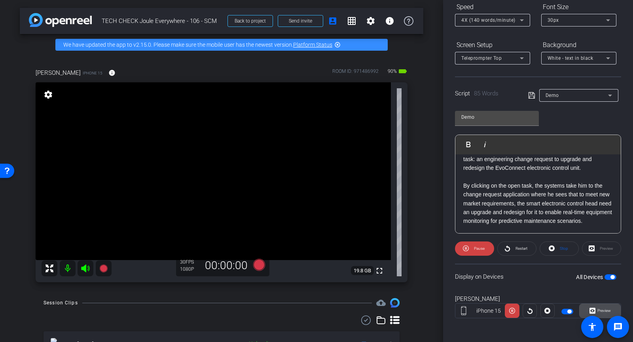
click at [603, 308] on span "Preview" at bounding box center [603, 310] width 13 height 4
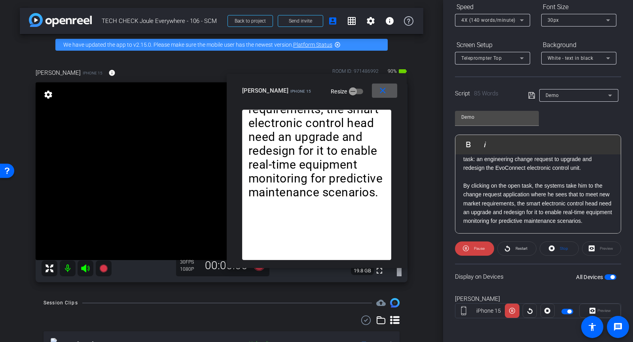
click at [385, 95] on mat-icon "close" at bounding box center [383, 91] width 10 height 10
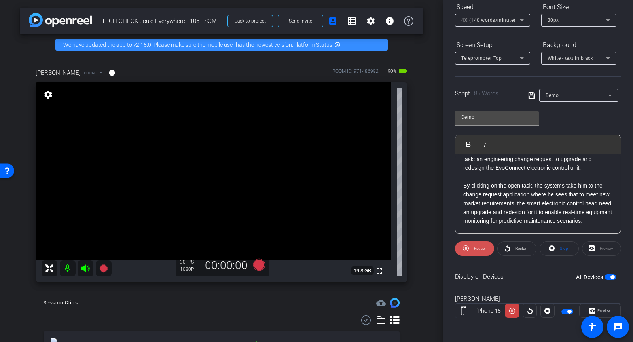
scroll to position [0, 0]
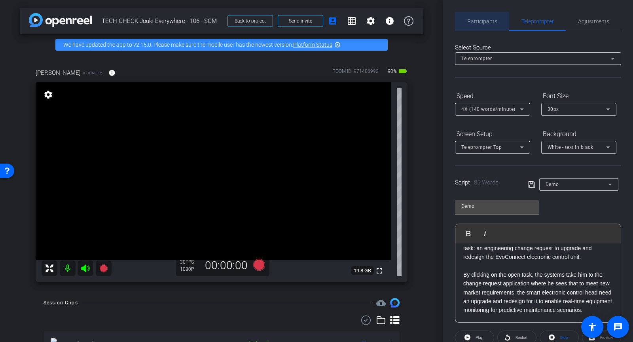
click at [470, 21] on span "Participants" at bounding box center [482, 22] width 30 height 6
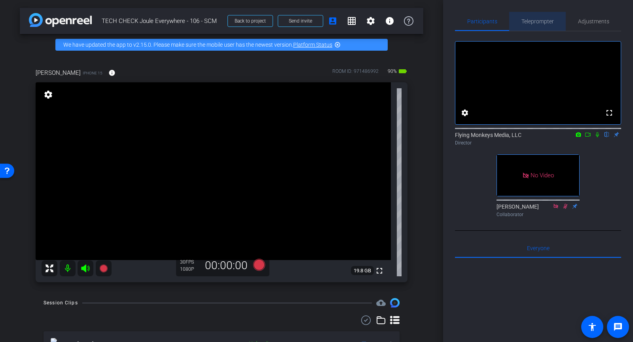
click at [539, 23] on span "Teleprompter" at bounding box center [537, 22] width 32 height 6
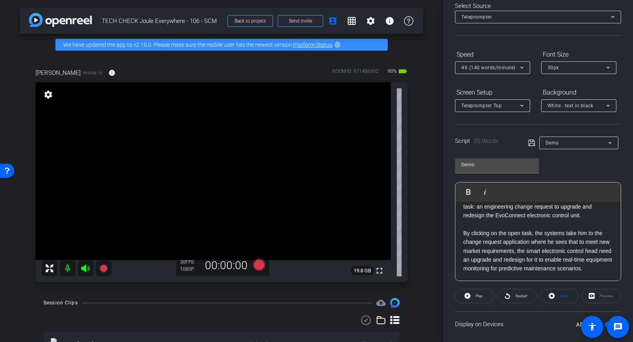
scroll to position [50, 0]
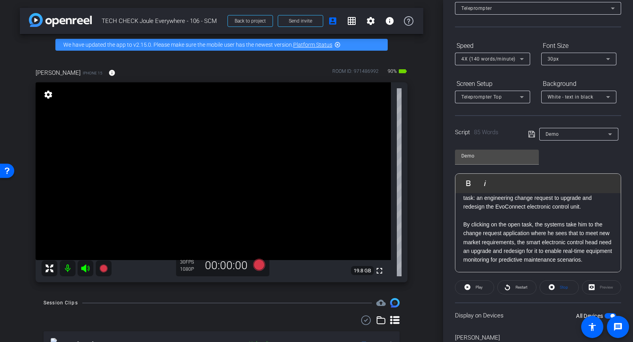
click at [534, 135] on icon at bounding box center [531, 133] width 7 height 9
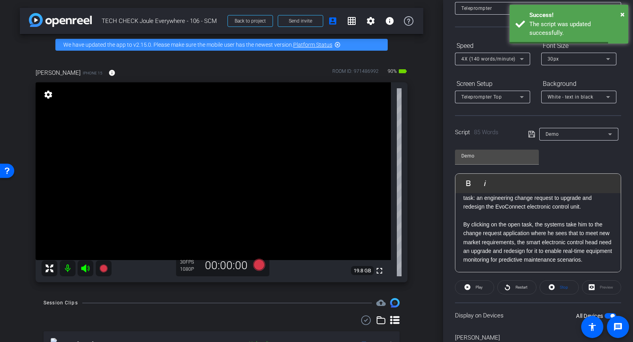
click at [516, 58] on div "4X (140 words/minute)" at bounding box center [490, 59] width 59 height 10
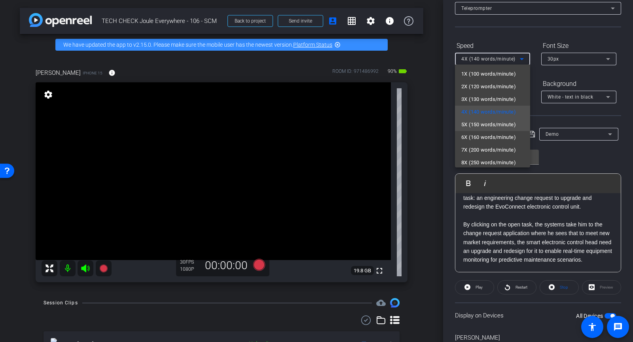
click at [476, 125] on span "5X (150 words/minute)" at bounding box center [488, 124] width 55 height 9
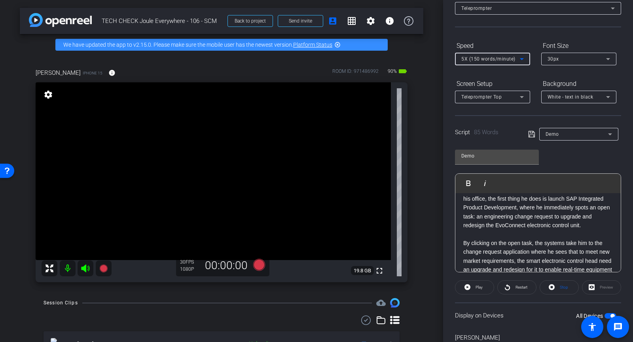
scroll to position [0, 0]
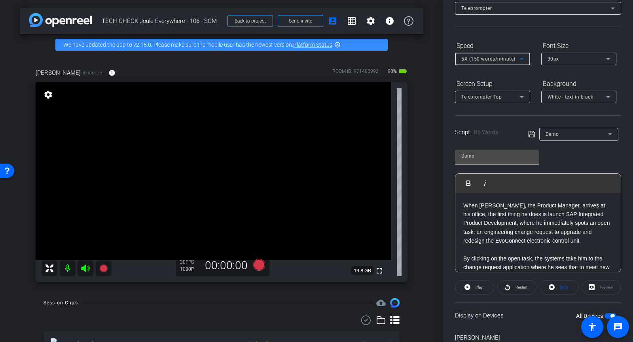
click at [533, 131] on icon at bounding box center [531, 134] width 6 height 6
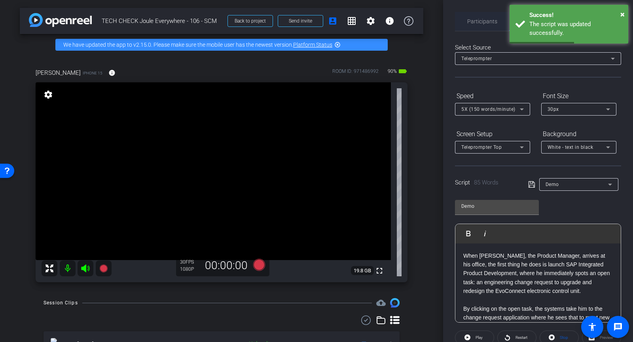
click at [492, 25] on span "Participants" at bounding box center [482, 21] width 30 height 19
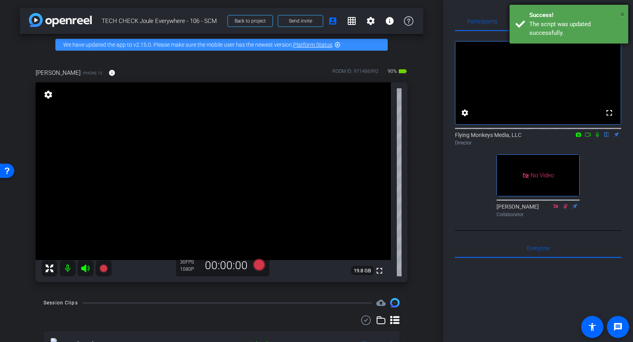
click at [623, 14] on span "×" at bounding box center [622, 13] width 4 height 9
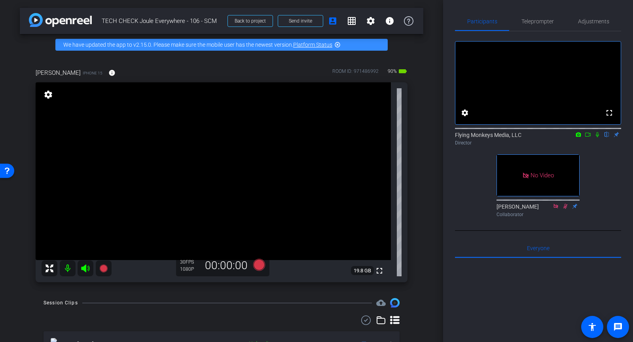
scroll to position [84, 0]
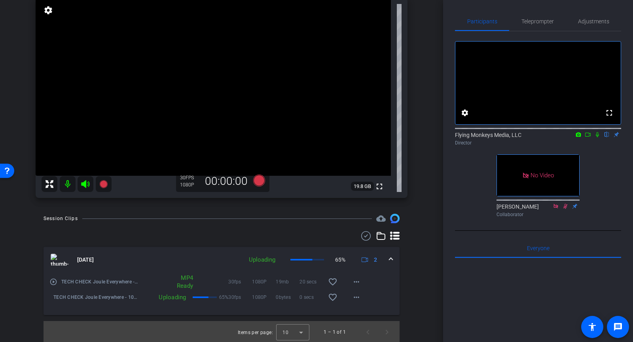
click at [596, 137] on icon at bounding box center [597, 134] width 3 height 5
click at [53, 285] on mat-icon "play_circle_outline" at bounding box center [53, 282] width 8 height 8
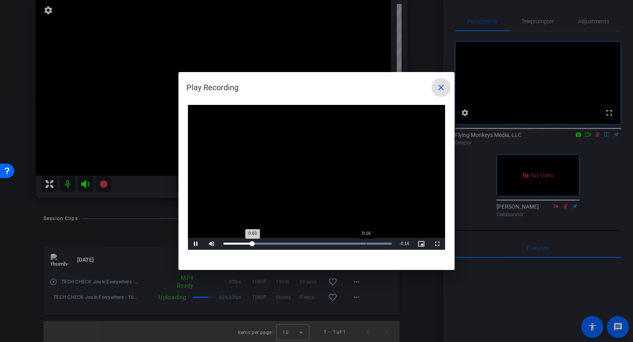
click at [366, 242] on div "0:16" at bounding box center [366, 243] width 0 height 2
click at [439, 86] on mat-icon "close" at bounding box center [440, 87] width 9 height 9
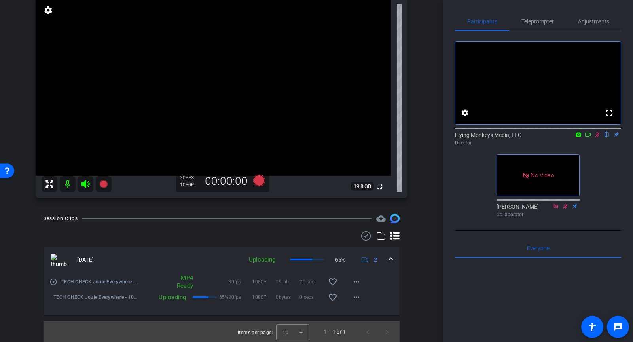
click at [49, 295] on div "play_circle_outline TECH CHECK Joule Everywhere - 106 - SCM-[PERSON_NAME]-2025-…" at bounding box center [222, 293] width 356 height 43
click at [73, 297] on span "TECH CHECK Joule Everywhere - 106 - SCM-Uwe Erdtmann2-2025-08-19-09-18-16-029-1" at bounding box center [95, 297] width 85 height 8
click at [94, 297] on span "TECH CHECK Joule Everywhere - 106 - SCM-Uwe Erdtmann2-2025-08-19-09-18-16-029-1" at bounding box center [95, 297] width 85 height 8
click at [364, 297] on span at bounding box center [356, 297] width 19 height 19
click at [377, 295] on div at bounding box center [316, 171] width 633 height 342
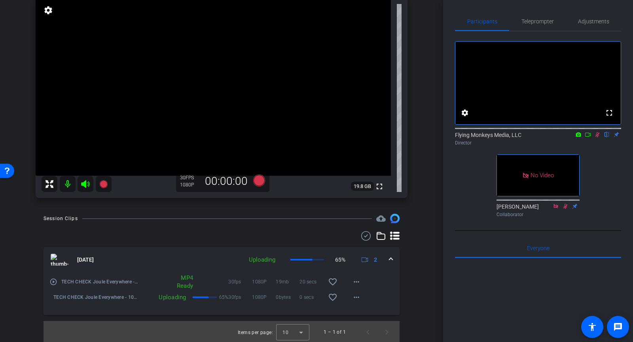
click at [596, 137] on icon at bounding box center [597, 135] width 6 height 6
